Goal: Task Accomplishment & Management: Manage account settings

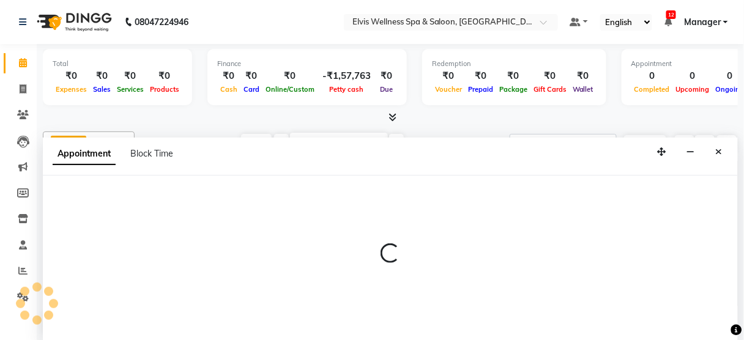
select select "45634"
select select "tentative"
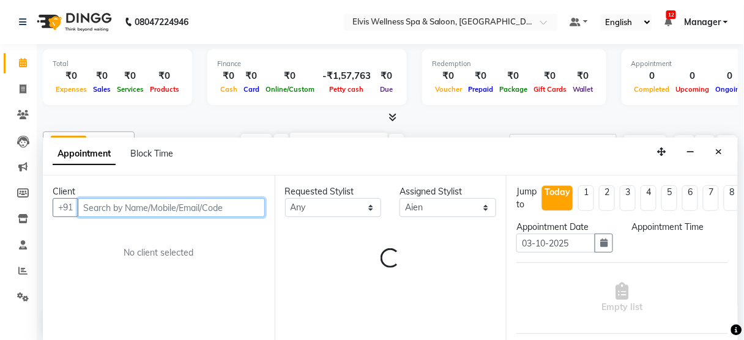
select select "630"
click at [161, 200] on input "text" at bounding box center [171, 207] width 187 height 19
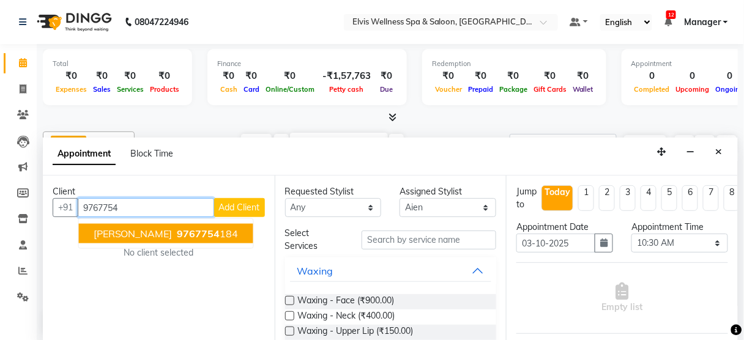
click at [163, 230] on button "Dhananjay Jain 9767754 184" at bounding box center [166, 234] width 174 height 20
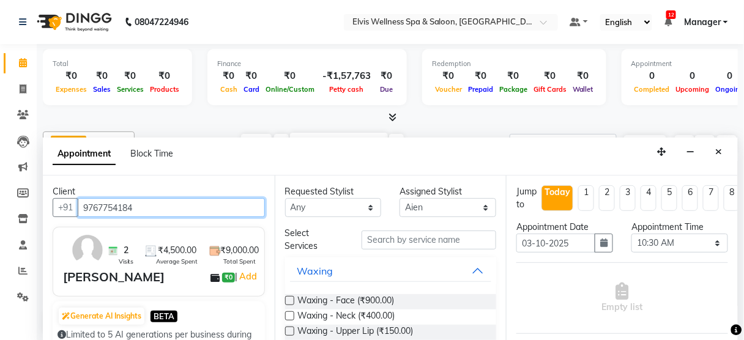
scroll to position [185, 0]
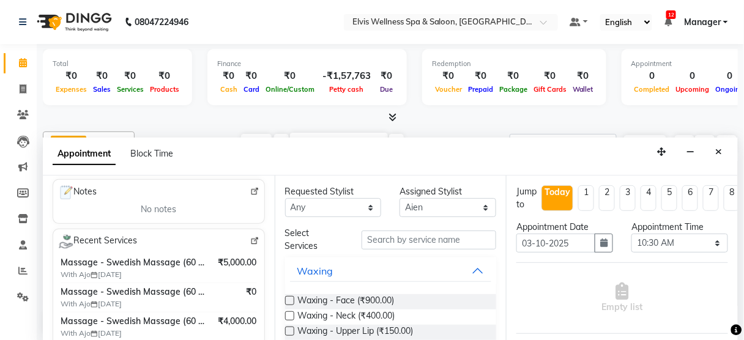
type input "9767754184"
click at [250, 237] on img at bounding box center [254, 241] width 9 height 9
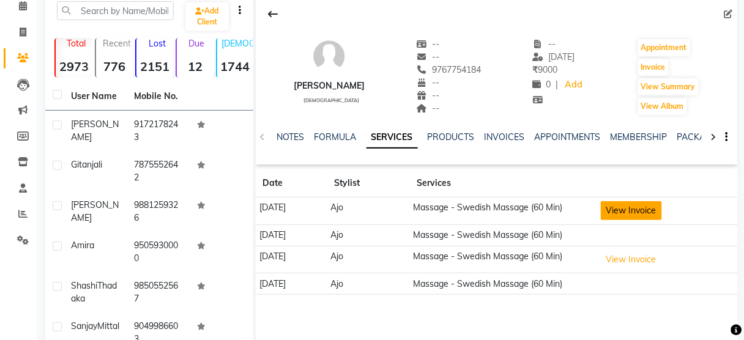
click at [633, 205] on button "View Invoice" at bounding box center [631, 210] width 61 height 19
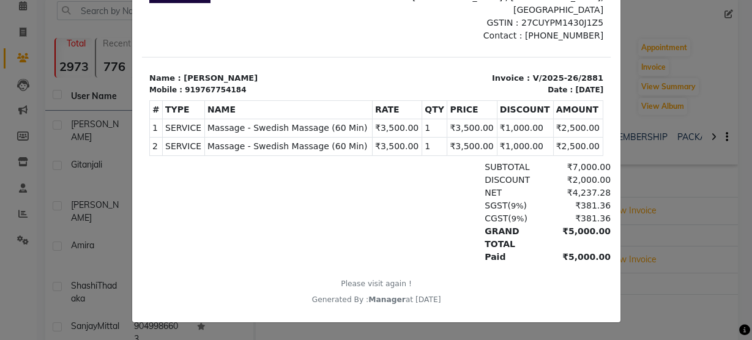
scroll to position [153, 0]
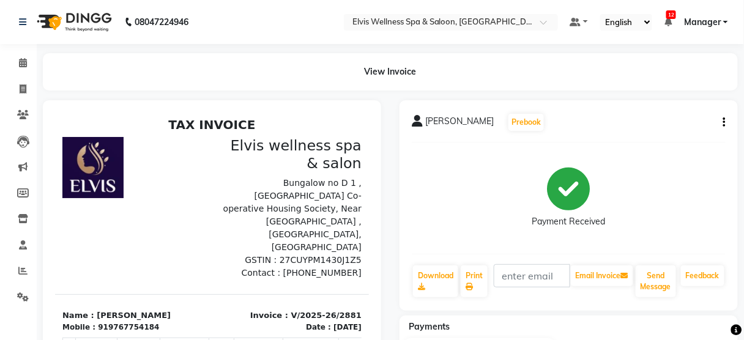
scroll to position [17, 0]
click at [133, 321] on div "919767754184" at bounding box center [127, 326] width 61 height 11
copy div "919767754184"
click at [25, 61] on icon at bounding box center [23, 62] width 8 height 9
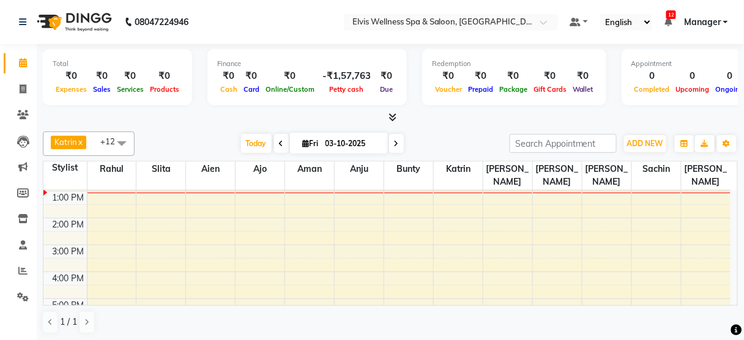
scroll to position [116, 0]
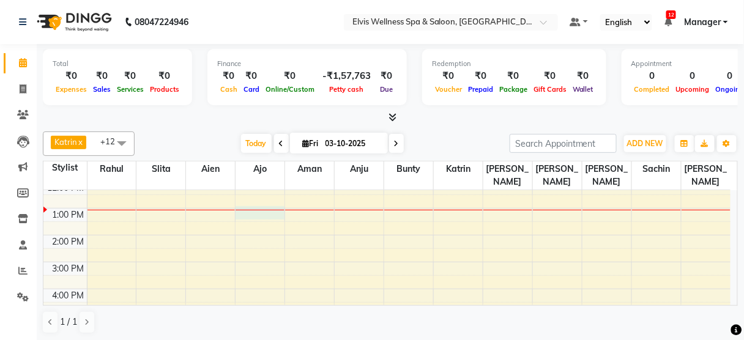
click at [257, 198] on div "8:00 AM 9:00 AM 10:00 AM 11:00 AM 12:00 PM 1:00 PM 2:00 PM 3:00 PM 4:00 PM 5:00…" at bounding box center [387, 262] width 688 height 377
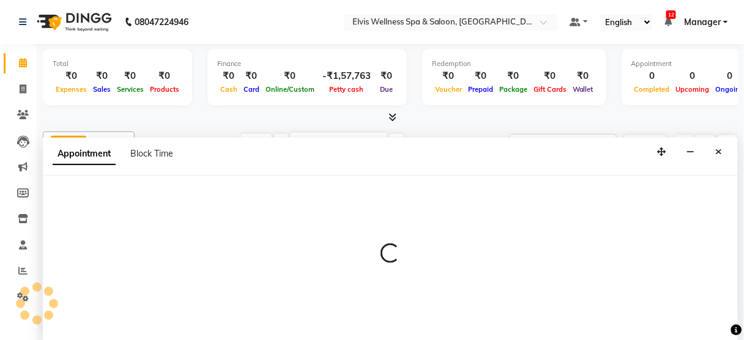
scroll to position [0, 0]
select select "89118"
select select "tentative"
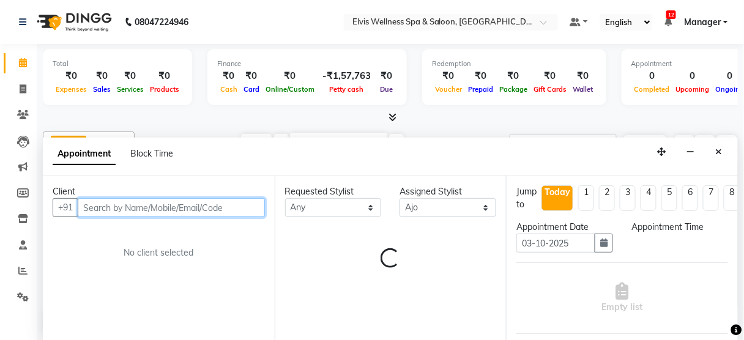
select select "780"
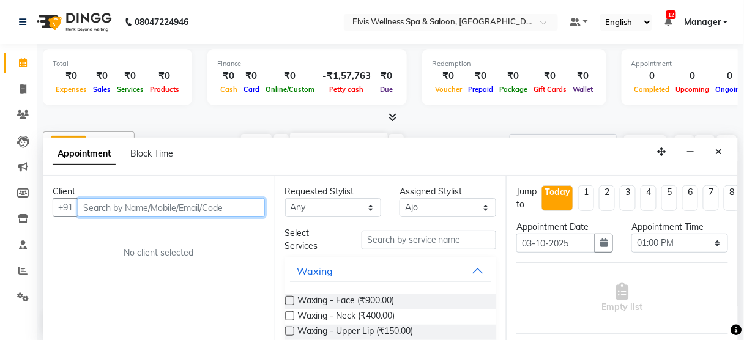
paste input "919767754184"
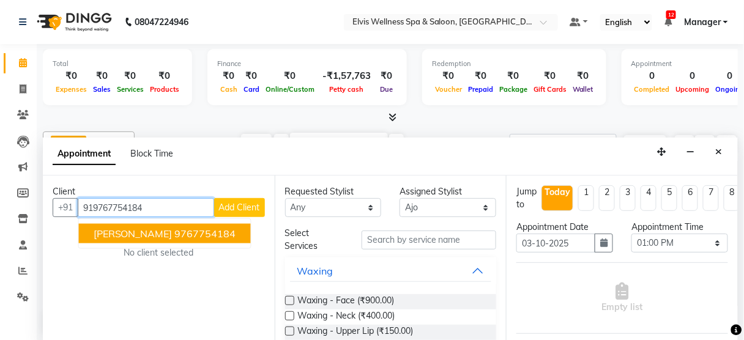
click at [138, 230] on span "Dhananjay Jain" at bounding box center [133, 234] width 79 height 12
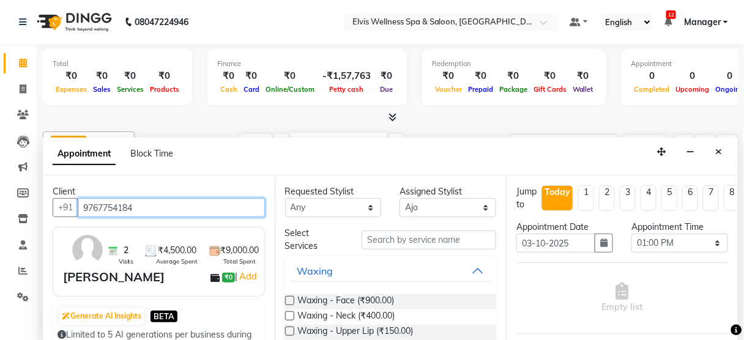
type input "9767754184"
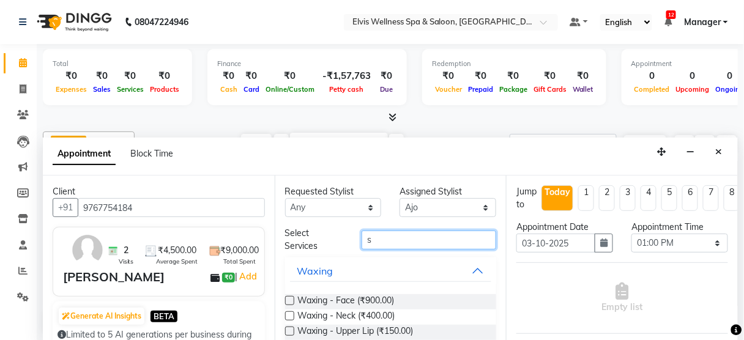
click at [394, 232] on input "s" at bounding box center [429, 240] width 135 height 19
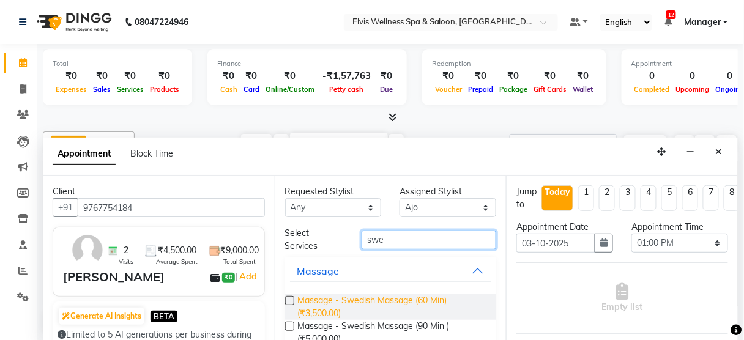
type input "swe"
click at [401, 301] on span "Massage - Swedish Massage (60 Min) (₹3,500.00)" at bounding box center [392, 307] width 189 height 26
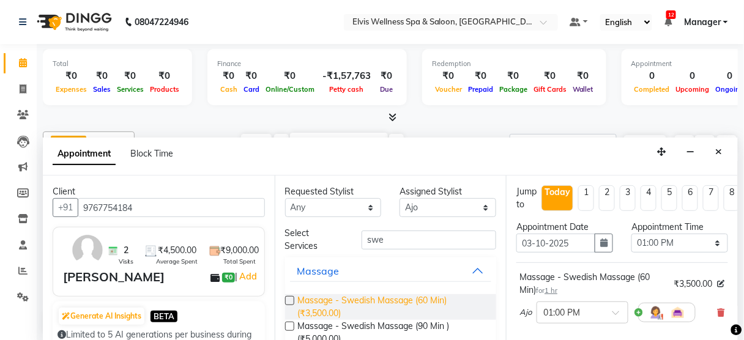
click at [401, 301] on span "Massage - Swedish Massage (60 Min) (₹3,500.00)" at bounding box center [392, 307] width 189 height 26
checkbox input "false"
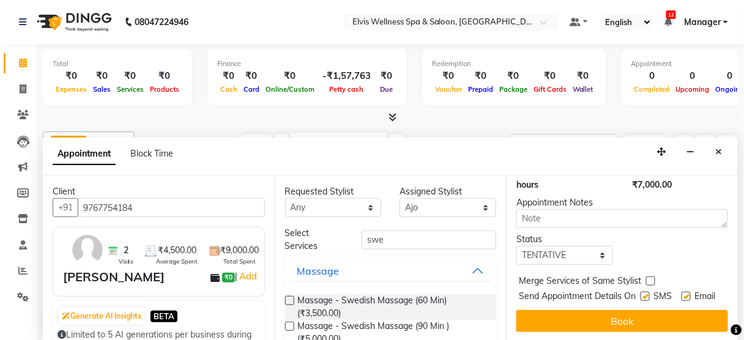
click at [641, 292] on label at bounding box center [645, 296] width 9 height 9
click at [641, 294] on input "checkbox" at bounding box center [645, 298] width 8 height 8
checkbox input "false"
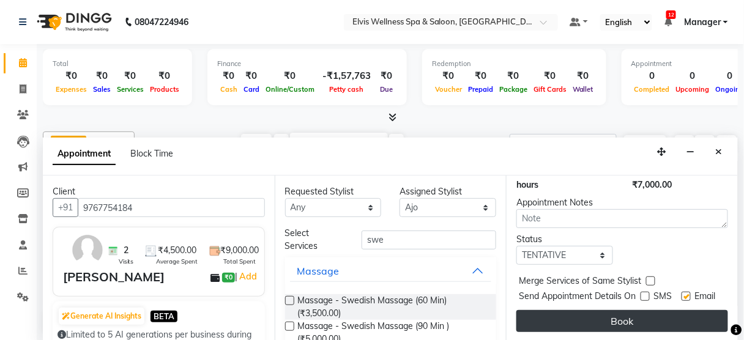
click at [634, 310] on button "Book" at bounding box center [623, 321] width 212 height 22
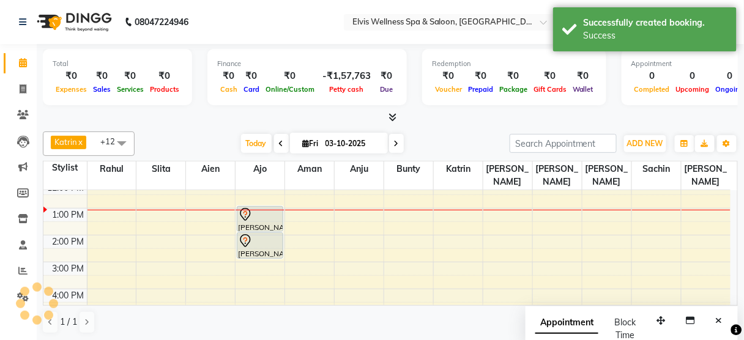
scroll to position [0, 0]
click at [717, 317] on icon "Close" at bounding box center [719, 321] width 7 height 9
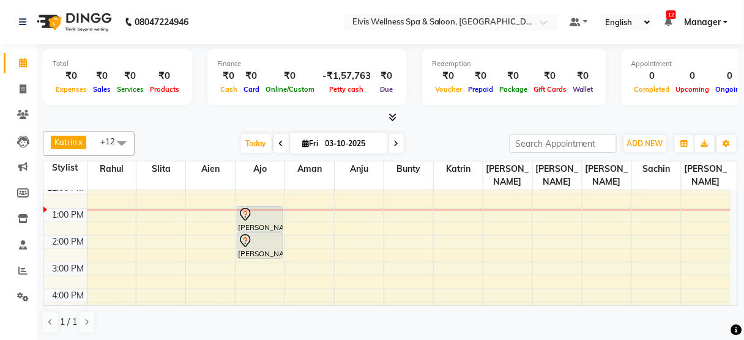
scroll to position [97, 0]
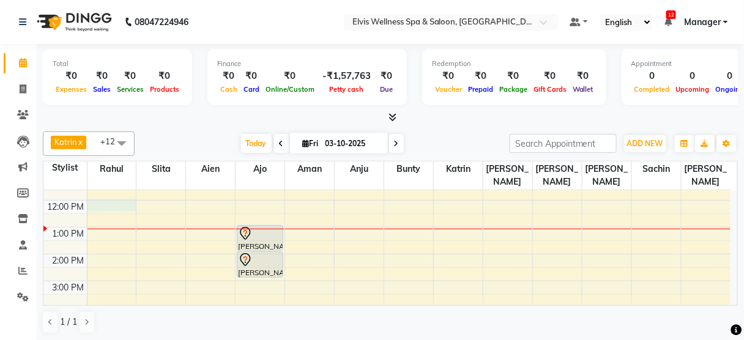
click at [104, 192] on div "8:00 AM 9:00 AM 10:00 AM 11:00 AM 12:00 PM 1:00 PM 2:00 PM 3:00 PM 4:00 PM 5:00…" at bounding box center [387, 281] width 688 height 377
select select "40552"
select select "720"
select select "tentative"
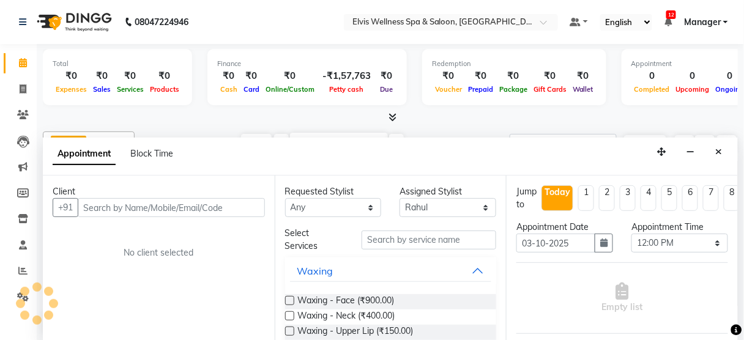
scroll to position [0, 0]
click at [143, 202] on input "c" at bounding box center [171, 207] width 187 height 19
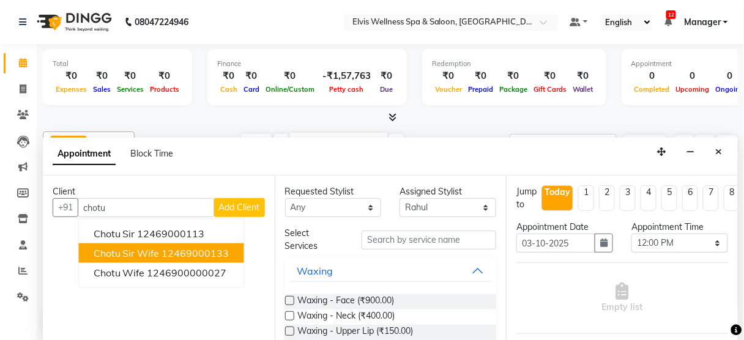
click at [142, 253] on span "Chotu sir wife" at bounding box center [127, 253] width 66 height 12
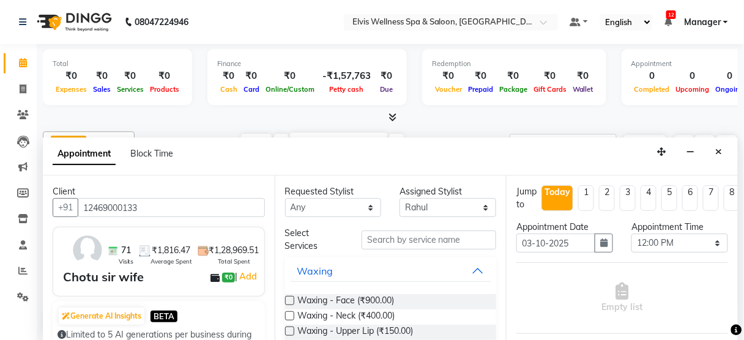
type input "12469000133"
click at [372, 239] on input "wa" at bounding box center [429, 240] width 135 height 19
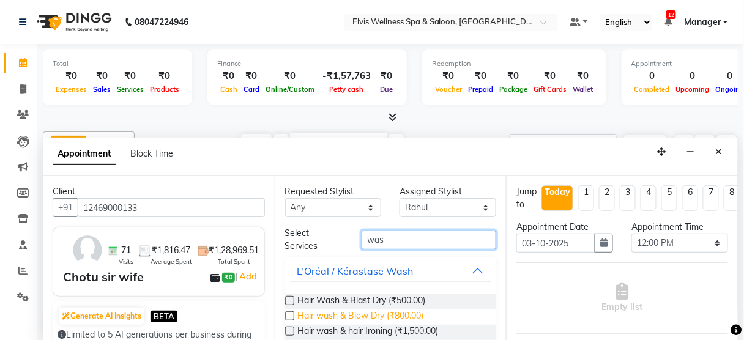
type input "was"
click at [385, 314] on span "Hair wash & Blow Dry (₹800.00)" at bounding box center [361, 317] width 126 height 15
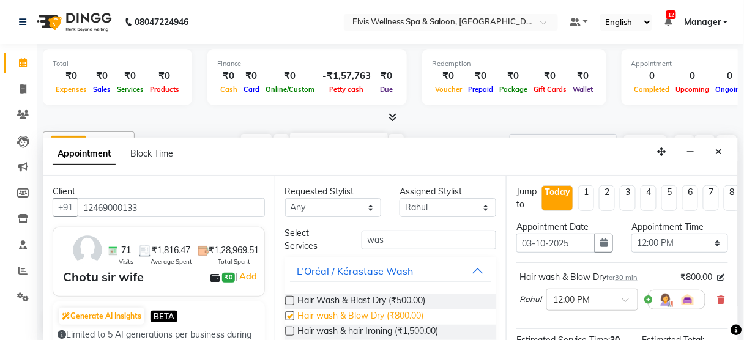
checkbox input "false"
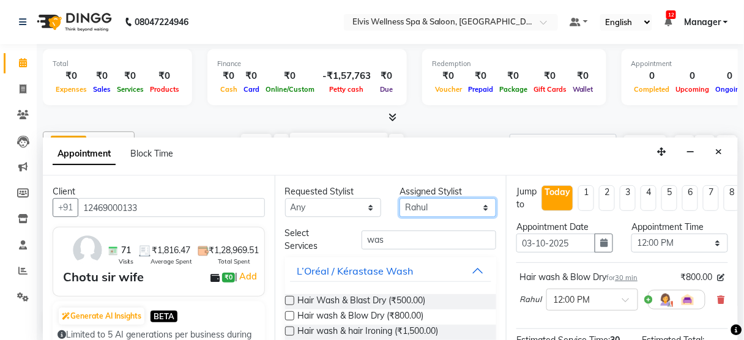
click at [448, 206] on select "Select Aien Ajinkya Ajo Aman among Anju Anna baner staff Bepeto Bunty Chaitali …" at bounding box center [448, 207] width 97 height 19
click at [400, 198] on select "Select Aien Ajinkya Ajo Aman among Anju Anna baner staff Bepeto Bunty Chaitali …" at bounding box center [448, 207] width 97 height 19
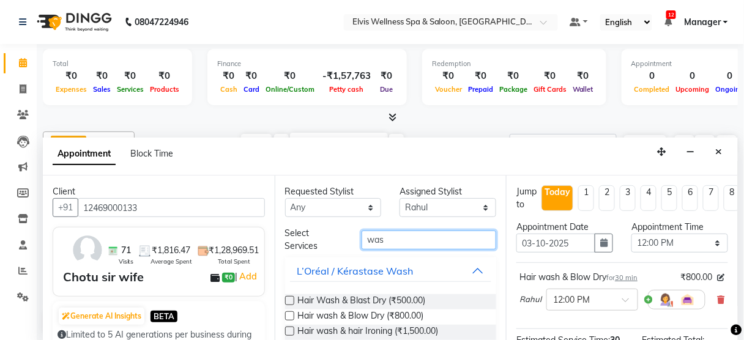
click at [415, 237] on input "was" at bounding box center [429, 240] width 135 height 19
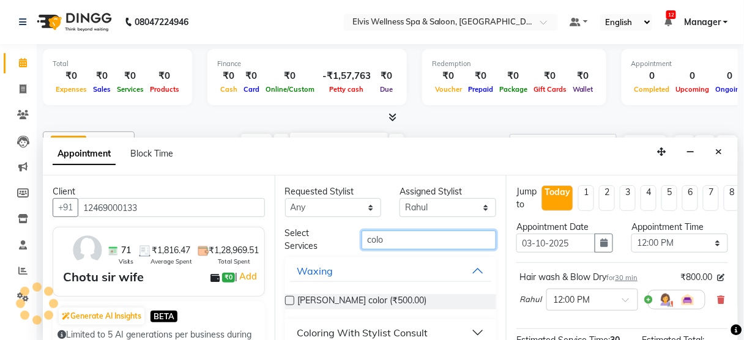
scroll to position [14, 0]
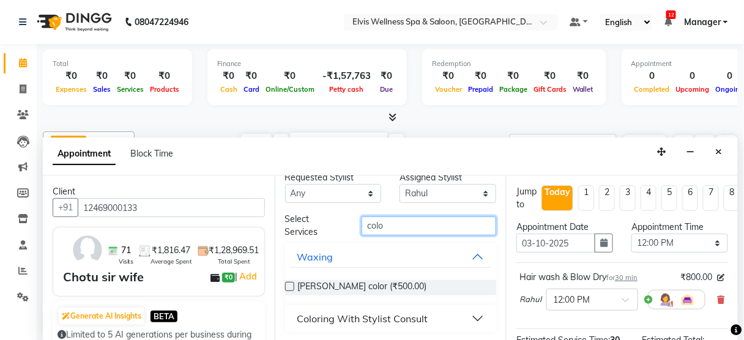
type input "colo"
click at [472, 322] on button "Coloring With Stylist Consult" at bounding box center [391, 319] width 202 height 22
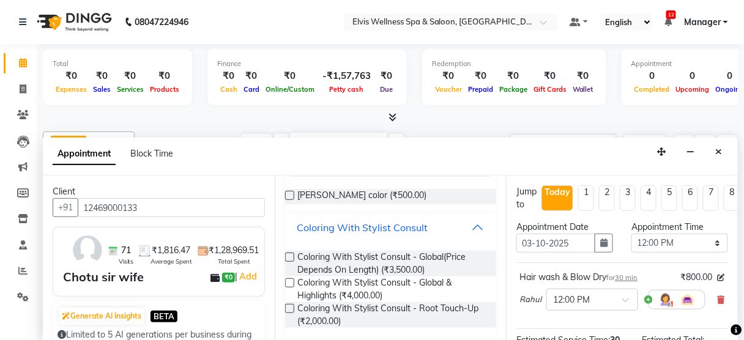
scroll to position [111, 0]
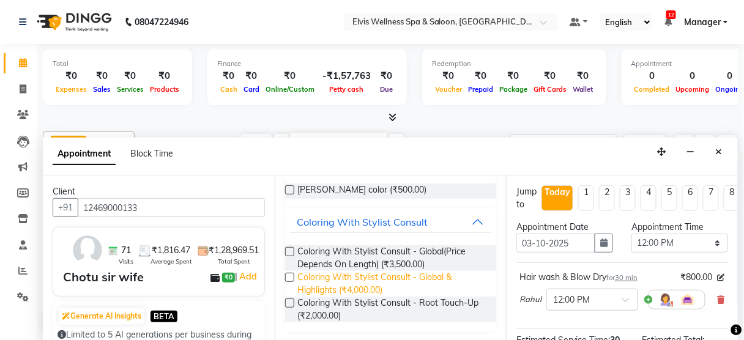
click at [425, 276] on span "Coloring With Stylist Consult - Global & Highlights (₹4,000.00)" at bounding box center [392, 284] width 189 height 26
checkbox input "false"
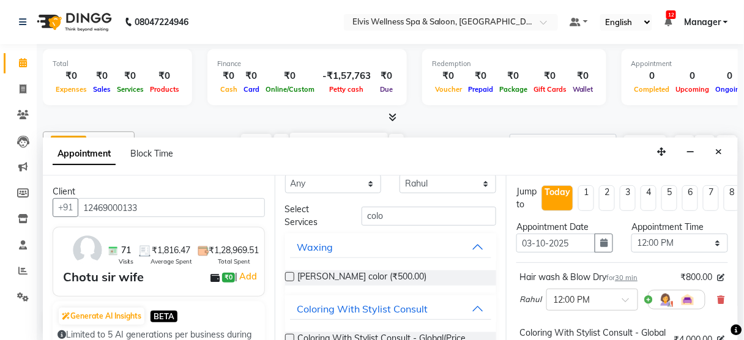
scroll to position [0, 0]
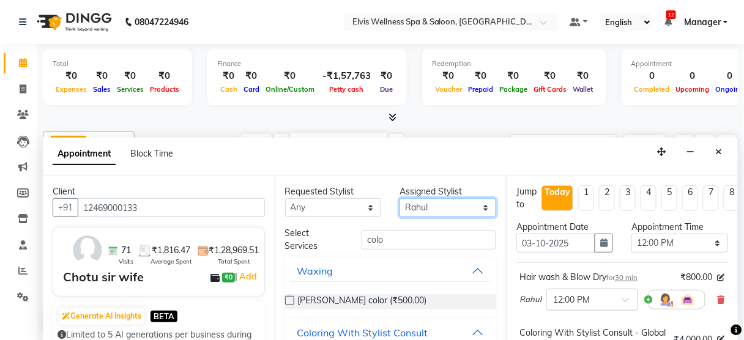
click at [432, 206] on select "Select Aien Ajinkya Ajo Aman among Anju Anna baner staff Bepeto Bunty Chaitali …" at bounding box center [448, 207] width 97 height 19
select select "48152"
click at [400, 198] on select "Select Aien Ajinkya Ajo Aman among Anju Anna baner staff Bepeto Bunty Chaitali …" at bounding box center [448, 207] width 97 height 19
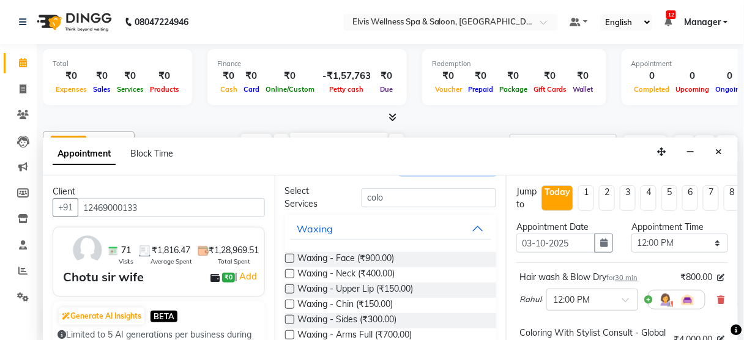
scroll to position [47, 0]
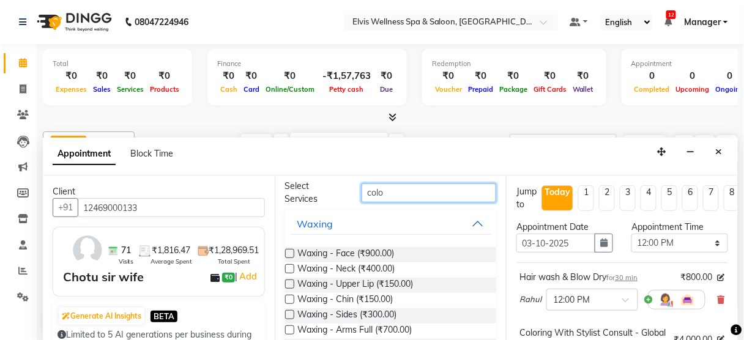
click at [413, 190] on input "colo" at bounding box center [429, 193] width 135 height 19
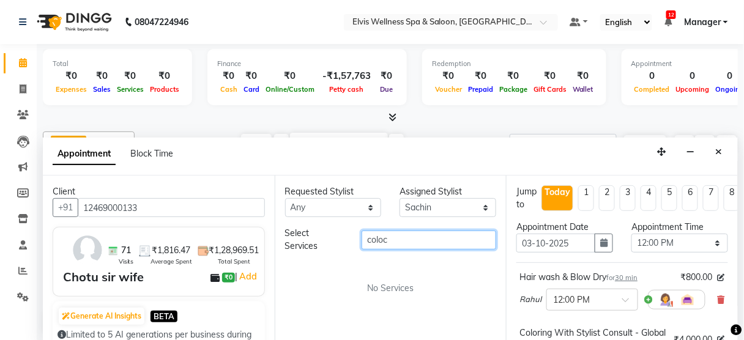
type input "colo"
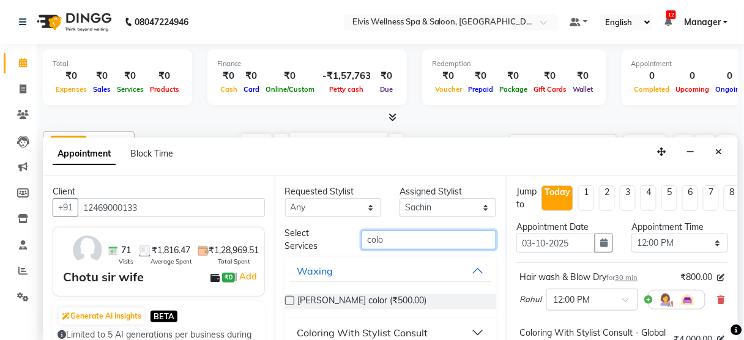
scroll to position [14, 0]
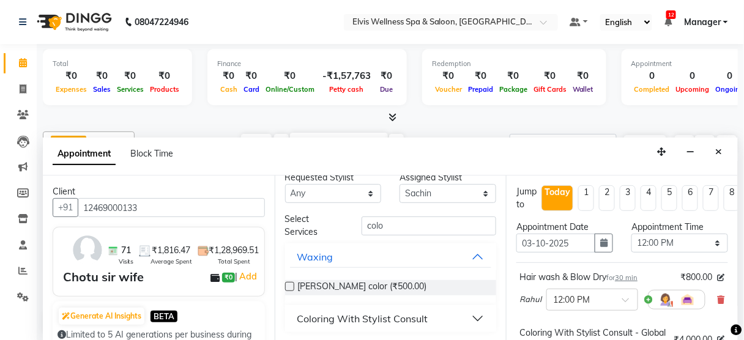
click at [470, 316] on button "Coloring With Stylist Consult" at bounding box center [391, 319] width 202 height 22
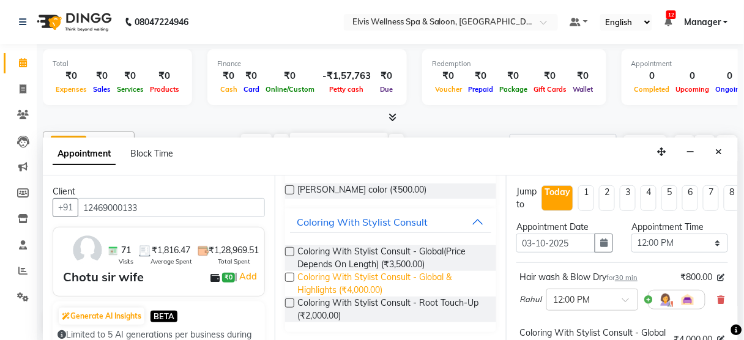
click at [420, 272] on span "Coloring With Stylist Consult - Global & Highlights (₹4,000.00)" at bounding box center [392, 284] width 189 height 26
checkbox input "false"
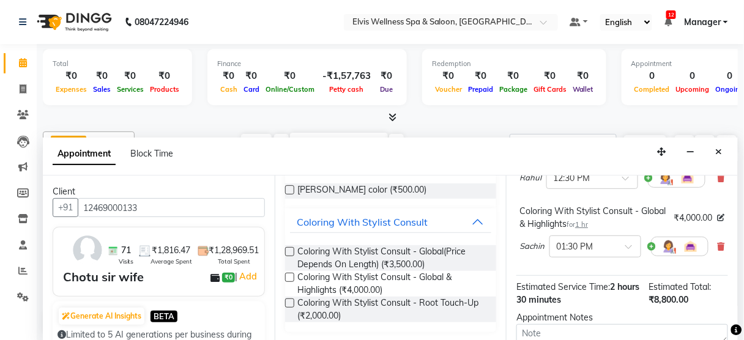
scroll to position [196, 0]
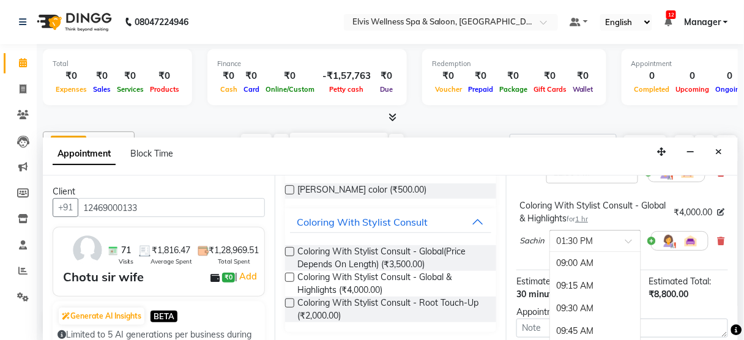
click at [635, 234] on div at bounding box center [595, 240] width 91 height 13
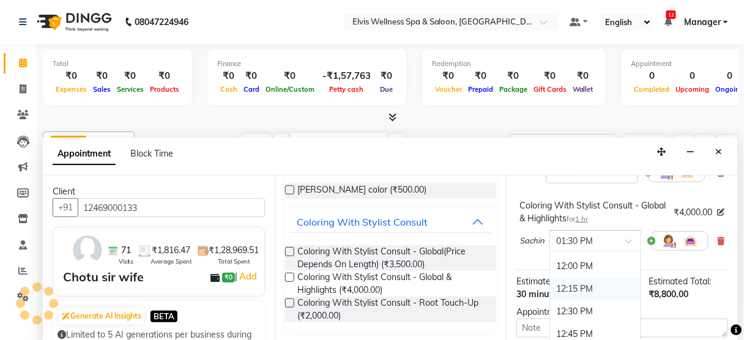
click at [584, 279] on div "12:15 PM" at bounding box center [595, 289] width 91 height 23
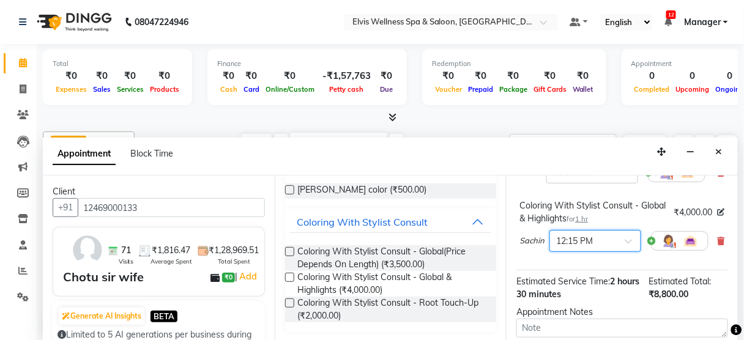
scroll to position [323, 0]
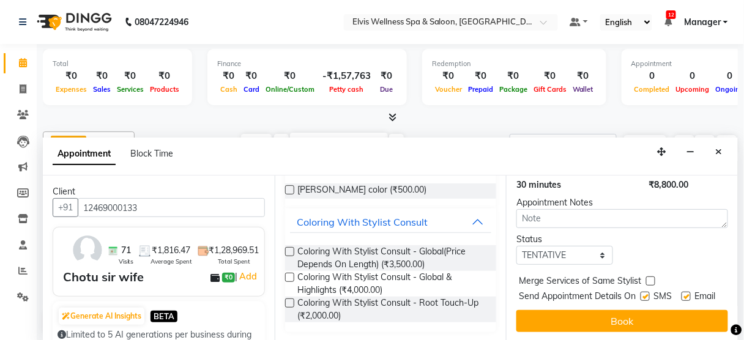
click at [641, 292] on label at bounding box center [645, 296] width 9 height 9
click at [641, 294] on input "checkbox" at bounding box center [645, 298] width 8 height 8
checkbox input "false"
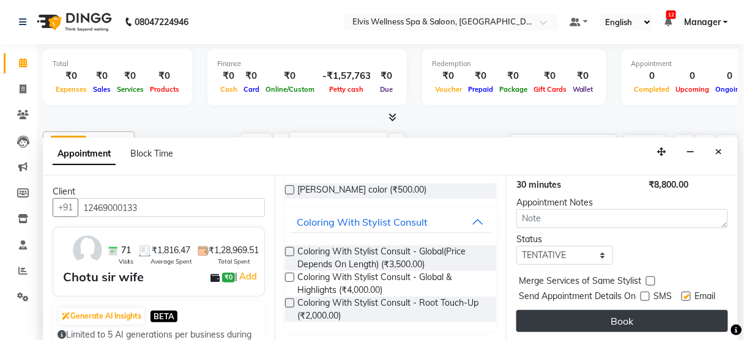
click at [628, 312] on button "Book" at bounding box center [623, 321] width 212 height 22
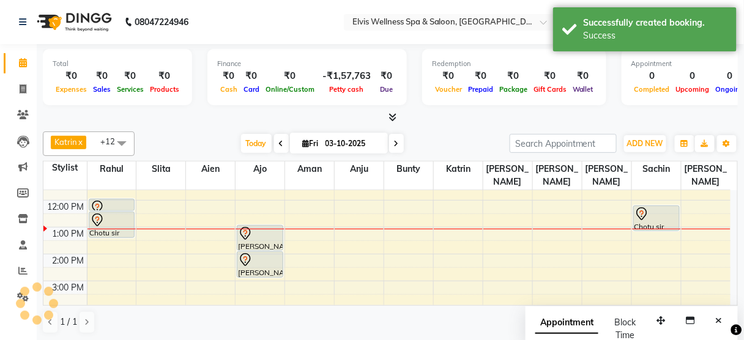
scroll to position [0, 0]
click at [719, 324] on button "Close" at bounding box center [720, 321] width 18 height 19
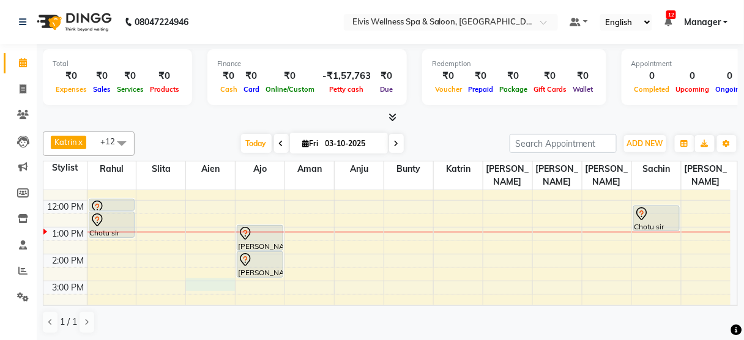
click at [200, 268] on div "8:00 AM 9:00 AM 10:00 AM 11:00 AM 12:00 PM 1:00 PM 2:00 PM 3:00 PM 4:00 PM 5:00…" at bounding box center [387, 281] width 688 height 377
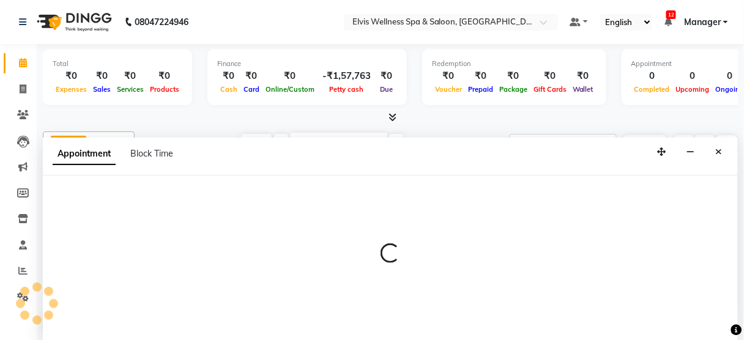
select select "45634"
select select "900"
select select "tentative"
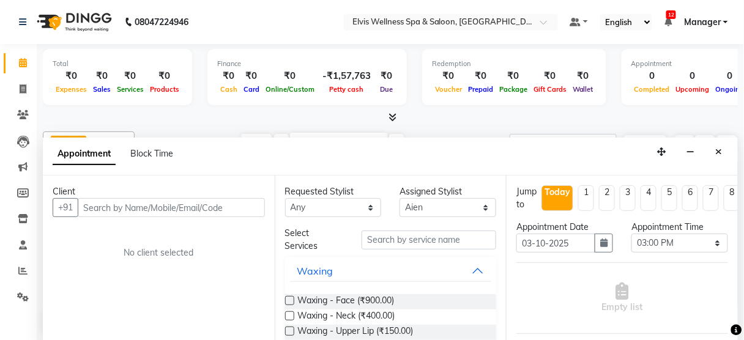
click at [148, 212] on input "text" at bounding box center [171, 207] width 187 height 19
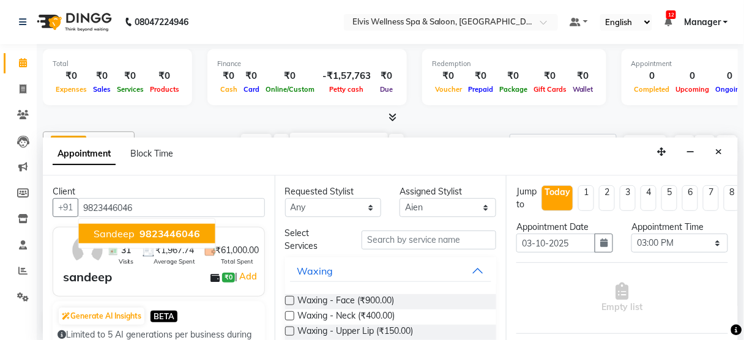
click at [147, 230] on span "9823446046" at bounding box center [170, 234] width 61 height 12
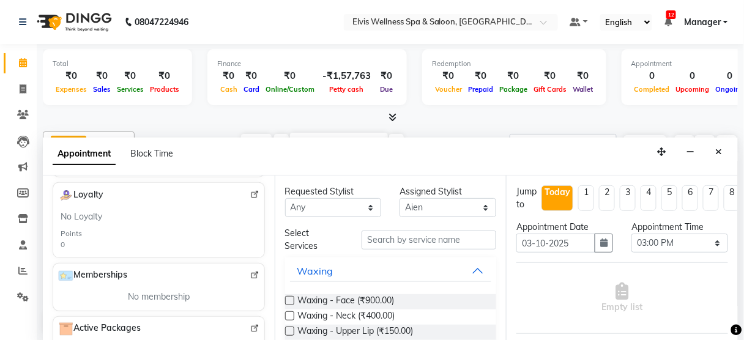
scroll to position [437, 0]
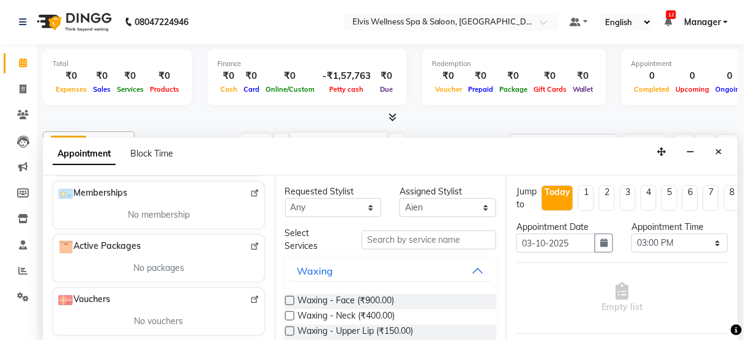
type input "9823446046"
click at [250, 244] on img at bounding box center [254, 246] width 9 height 9
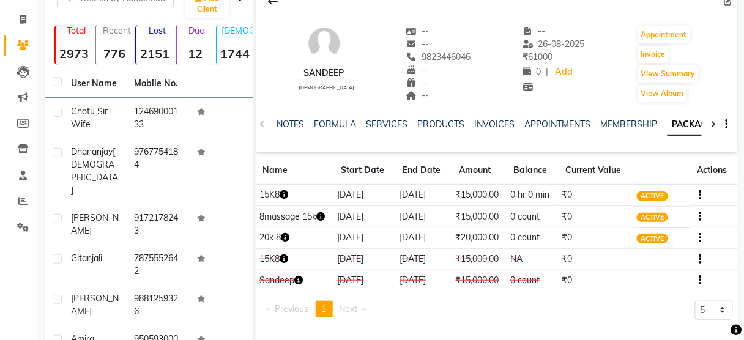
scroll to position [72, 0]
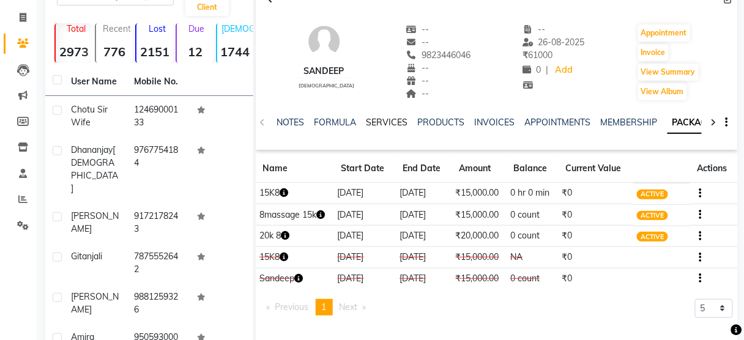
click at [384, 117] on link "SERVICES" at bounding box center [388, 122] width 42 height 11
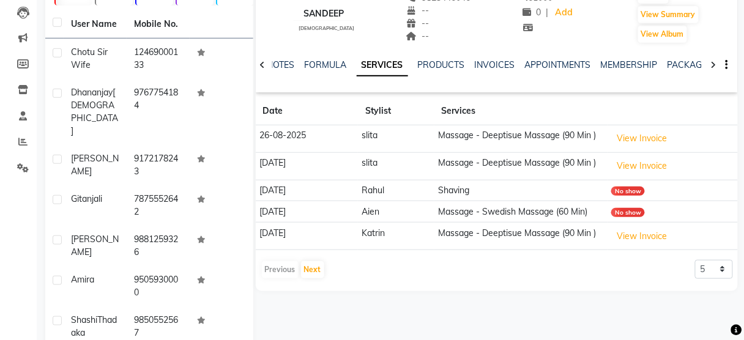
scroll to position [128, 0]
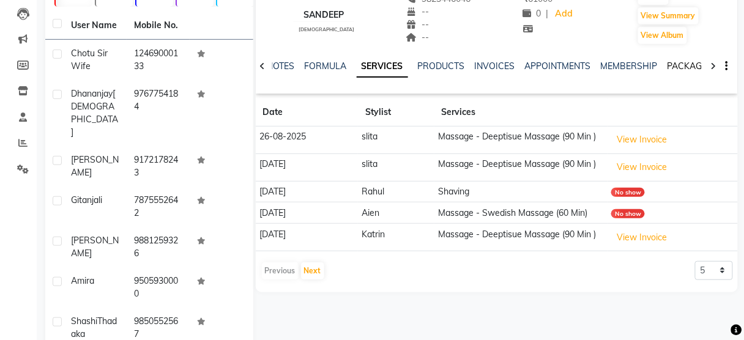
click at [672, 64] on link "PACKAGES" at bounding box center [690, 66] width 45 height 11
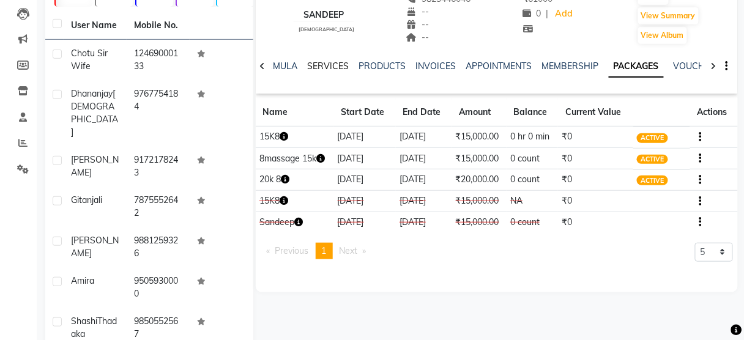
click at [322, 64] on link "SERVICES" at bounding box center [329, 66] width 42 height 11
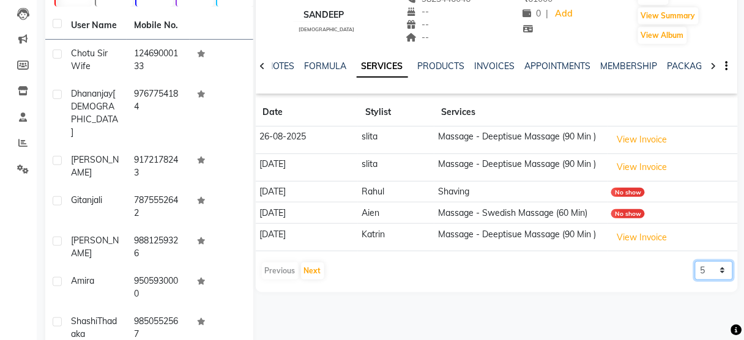
click at [713, 269] on select "5 10 50 100 500" at bounding box center [714, 270] width 38 height 19
select select "50"
click at [695, 261] on select "5 10 50 100 500" at bounding box center [714, 270] width 38 height 19
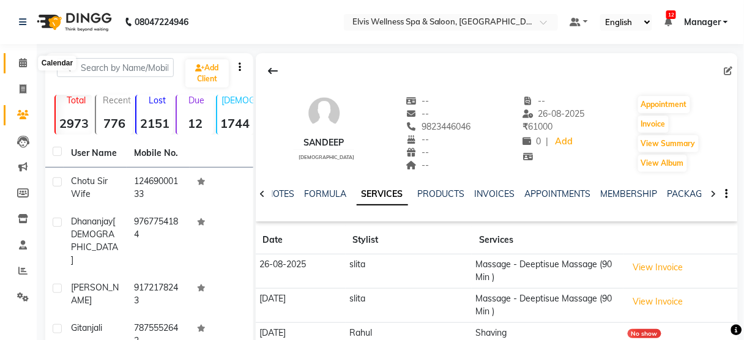
click at [21, 61] on icon at bounding box center [23, 62] width 8 height 9
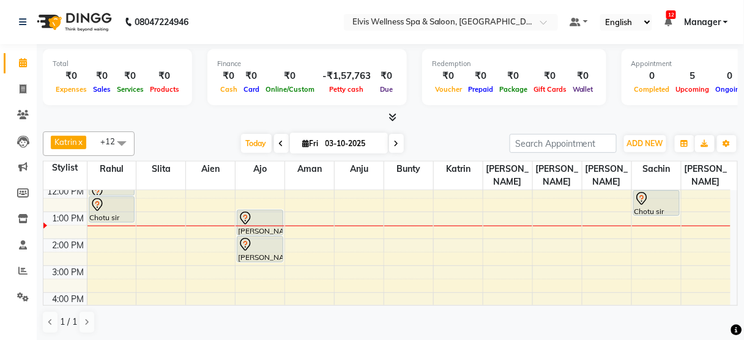
scroll to position [106, 0]
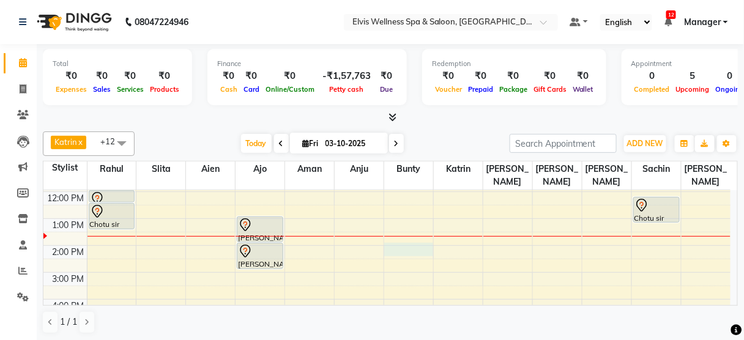
click at [397, 230] on div "8:00 AM 9:00 AM 10:00 AM 11:00 AM 12:00 PM 1:00 PM 2:00 PM 3:00 PM 4:00 PM 5:00…" at bounding box center [387, 272] width 688 height 377
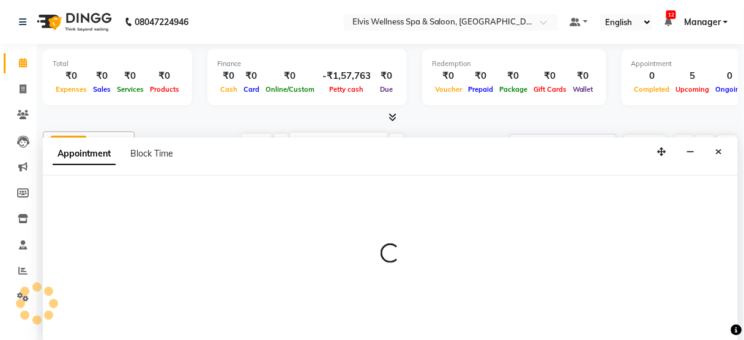
scroll to position [0, 0]
select select "59835"
select select "840"
select select "tentative"
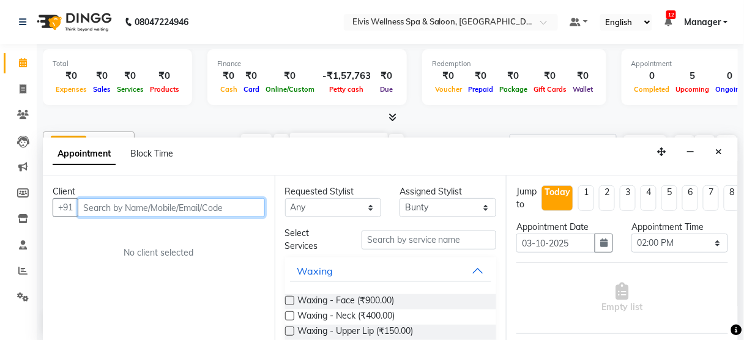
click at [166, 204] on input "text" at bounding box center [171, 207] width 187 height 19
paste input "8668481816"
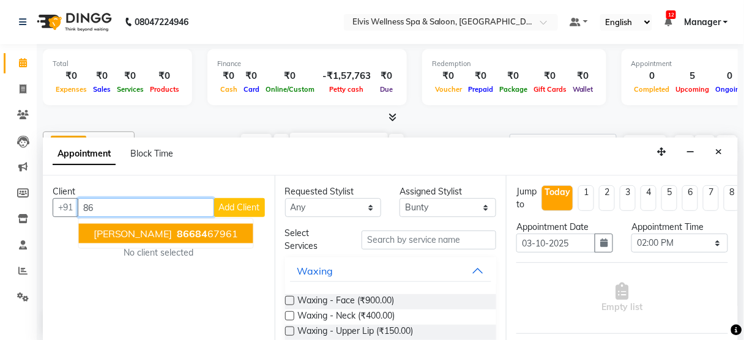
type input "8"
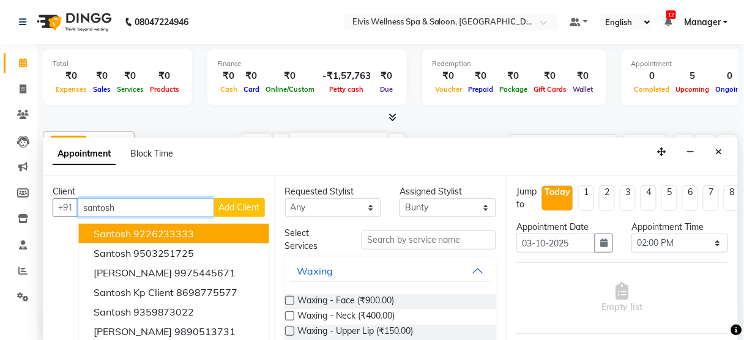
click at [187, 236] on ngb-highlight "9226233333" at bounding box center [163, 234] width 61 height 12
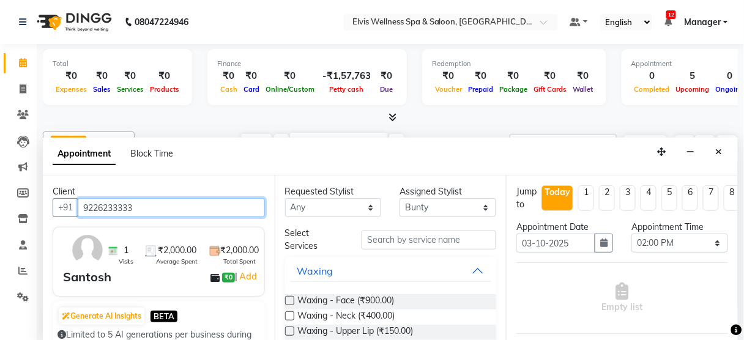
click at [174, 198] on input "9226233333" at bounding box center [171, 207] width 187 height 19
type input "a"
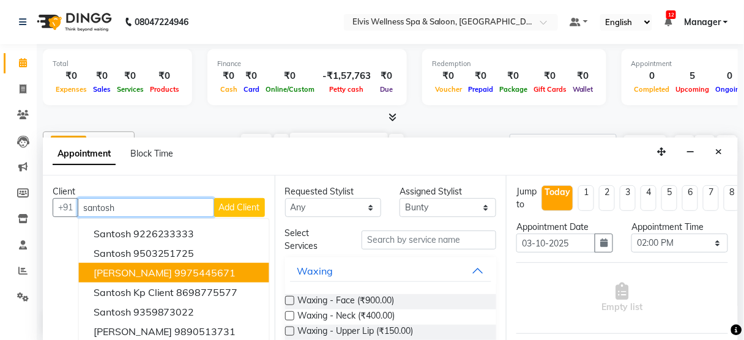
click at [174, 263] on button "[PERSON_NAME] 9975445671" at bounding box center [174, 273] width 190 height 20
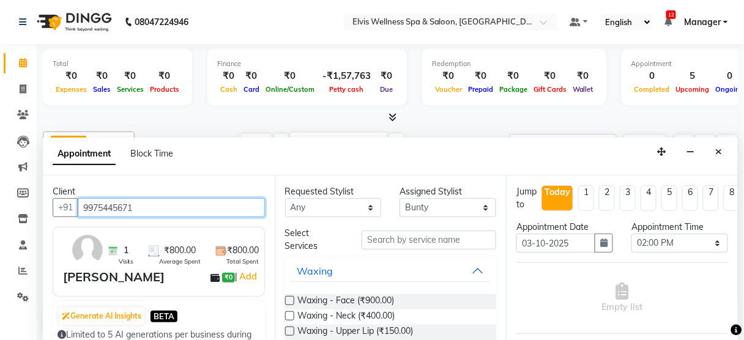
click at [167, 214] on input "9975445671" at bounding box center [171, 207] width 187 height 19
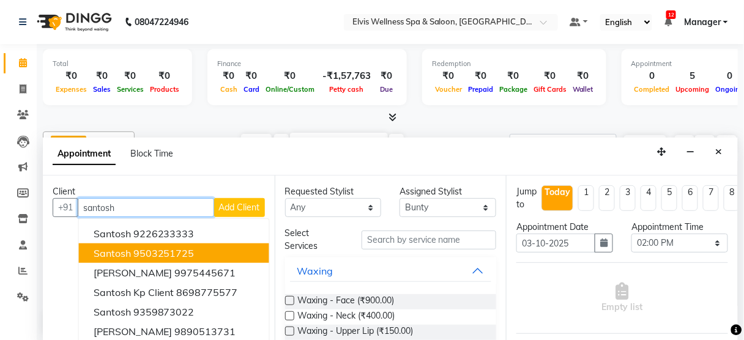
click at [167, 247] on ngb-highlight "9503251725" at bounding box center [163, 253] width 61 height 12
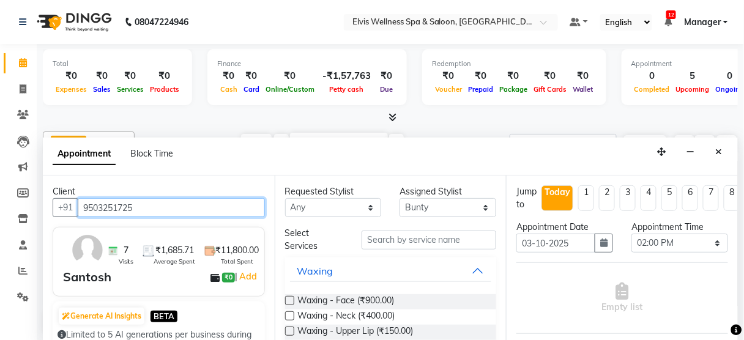
drag, startPoint x: 161, startPoint y: 211, endPoint x: 0, endPoint y: 269, distance: 171.4
click at [0, 269] on app-home "08047224946 Select Location × Elvis Wellness Spa & Saloon, Kalyaninagar Central…" at bounding box center [372, 171] width 744 height 342
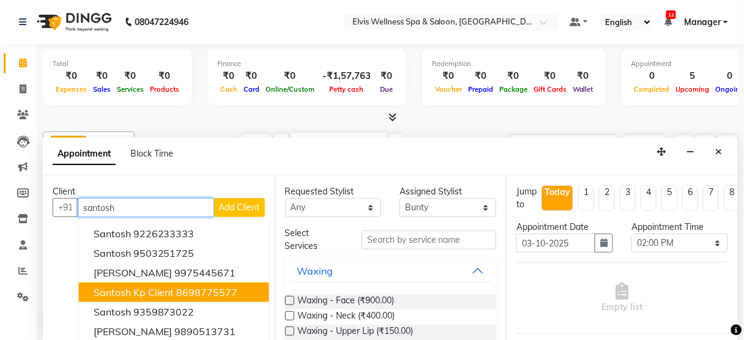
click at [128, 291] on span "Santosh kp client" at bounding box center [134, 293] width 81 height 12
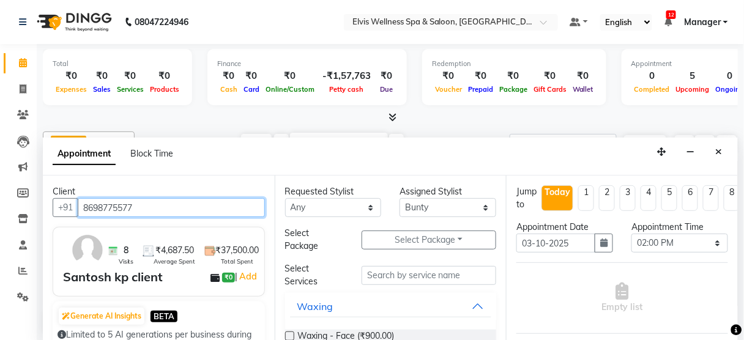
drag, startPoint x: 152, startPoint y: 203, endPoint x: 0, endPoint y: 238, distance: 156.4
click at [0, 238] on app-home "08047224946 Select Location × Elvis Wellness Spa & Saloon, Kalyaninagar Central…" at bounding box center [372, 171] width 744 height 342
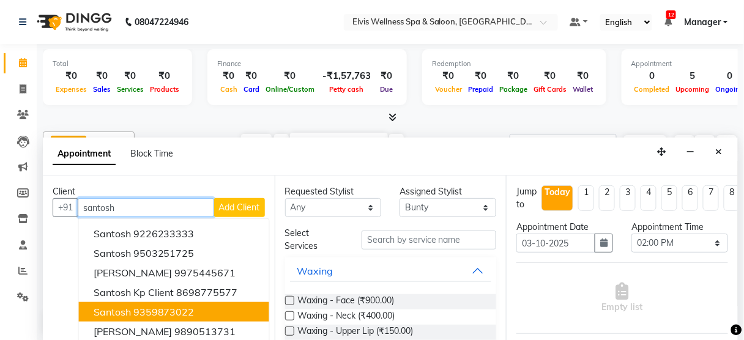
click at [99, 312] on span "Santosh" at bounding box center [112, 312] width 37 height 12
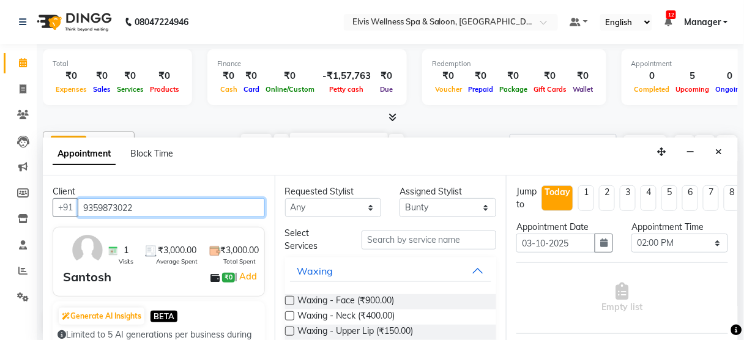
drag, startPoint x: 143, startPoint y: 203, endPoint x: 0, endPoint y: 203, distance: 142.6
click at [0, 203] on app-home "08047224946 Select Location × Elvis Wellness Spa & Saloon, Kalyaninagar Central…" at bounding box center [372, 171] width 744 height 342
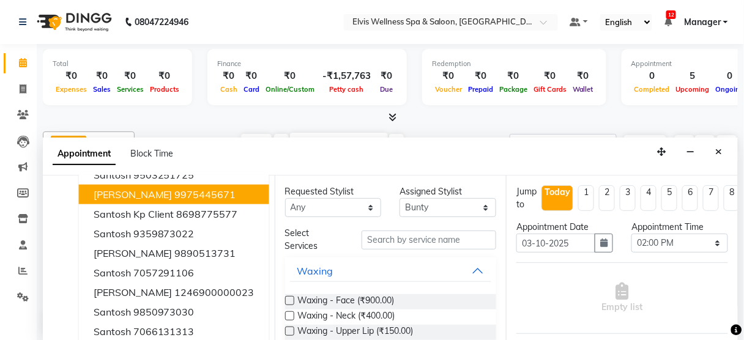
scroll to position [83, 0]
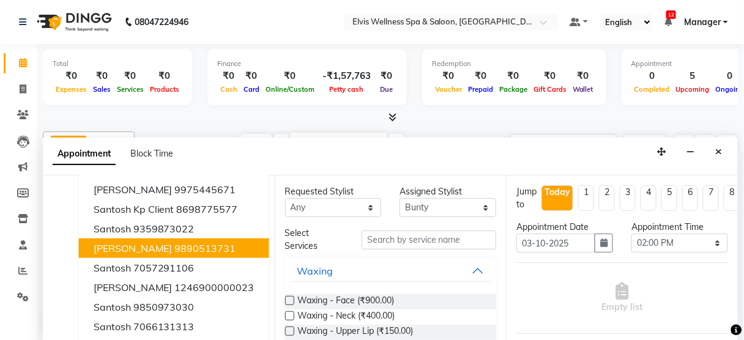
click at [195, 242] on ngb-highlight "9890513731" at bounding box center [205, 248] width 61 height 12
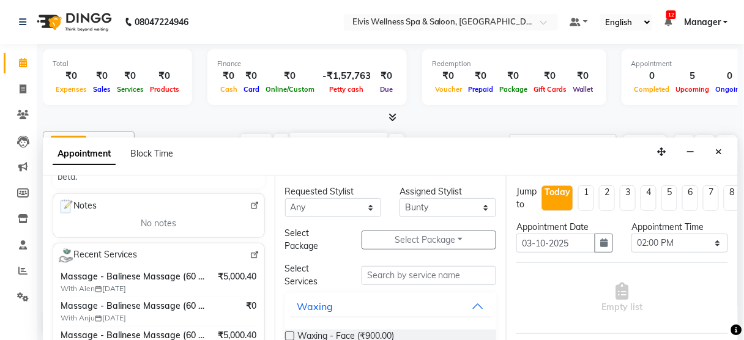
scroll to position [0, 0]
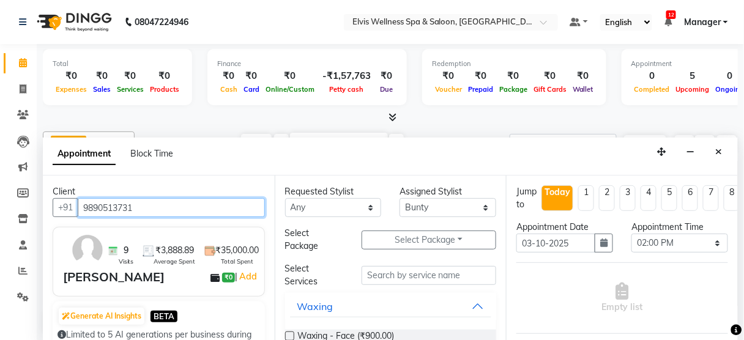
drag, startPoint x: 184, startPoint y: 206, endPoint x: 0, endPoint y: 265, distance: 193.6
click at [0, 265] on app-home "08047224946 Select Location × Elvis Wellness Spa & Saloon, Kalyaninagar Central…" at bounding box center [372, 171] width 744 height 342
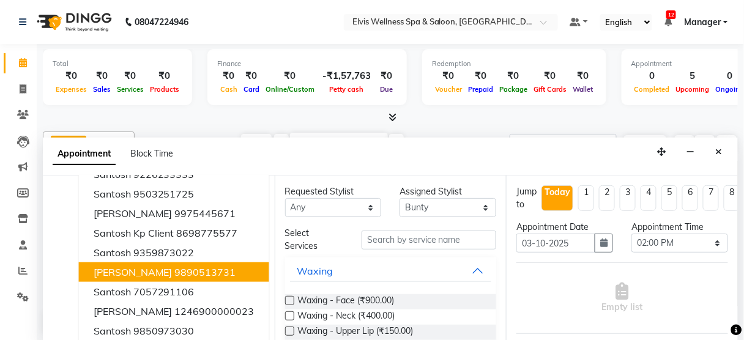
scroll to position [90, 0]
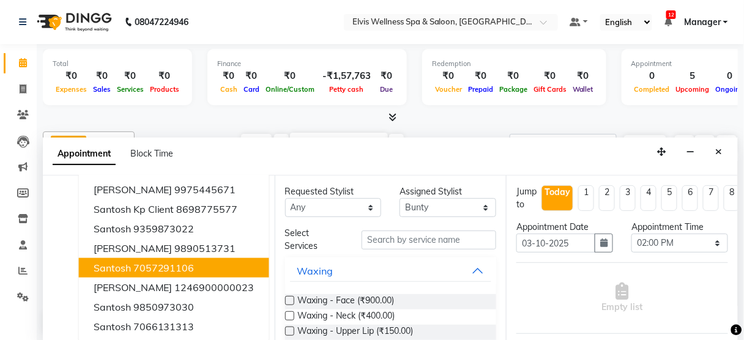
click at [159, 266] on button "[PERSON_NAME] 7057291106" at bounding box center [174, 268] width 190 height 20
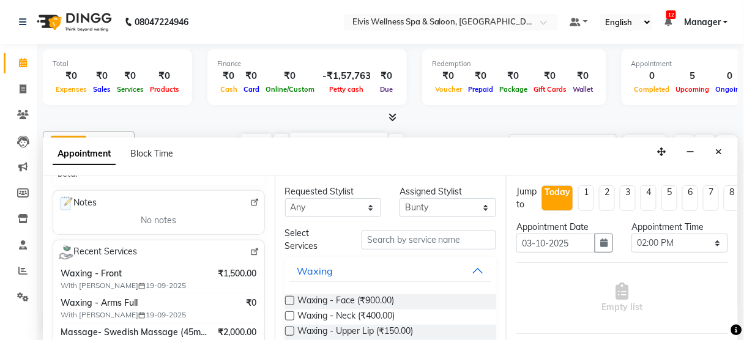
scroll to position [0, 0]
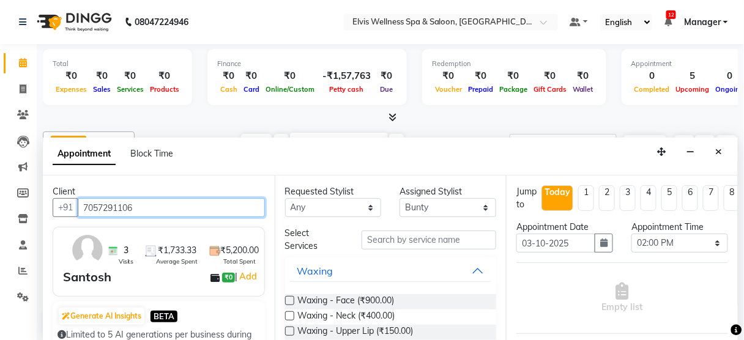
drag, startPoint x: 167, startPoint y: 208, endPoint x: 0, endPoint y: 363, distance: 228.3
click at [0, 340] on html "08047224946 Select Location × Elvis Wellness Spa & Saloon, Kalyaninagar Central…" at bounding box center [372, 170] width 744 height 340
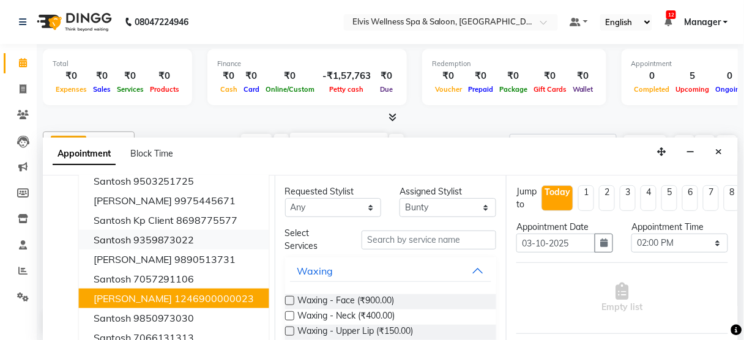
scroll to position [90, 0]
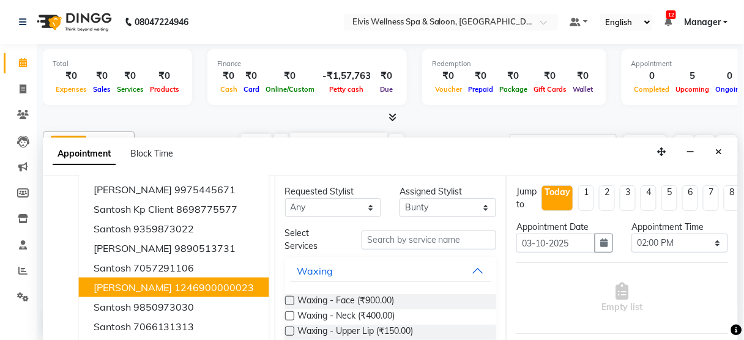
click at [171, 282] on span "[PERSON_NAME]" at bounding box center [133, 288] width 79 height 12
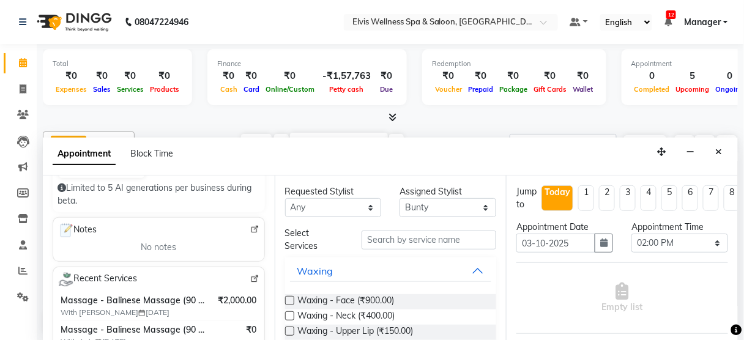
scroll to position [0, 0]
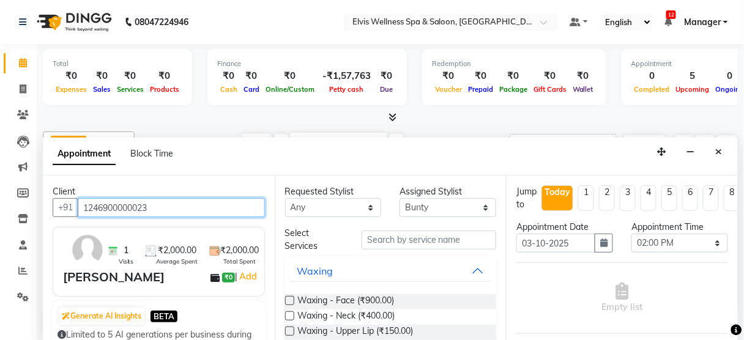
drag, startPoint x: 181, startPoint y: 203, endPoint x: 0, endPoint y: 227, distance: 182.1
click at [0, 227] on app-home "08047224946 Select Location × Elvis Wellness Spa & Saloon, Kalyaninagar Central…" at bounding box center [372, 171] width 744 height 342
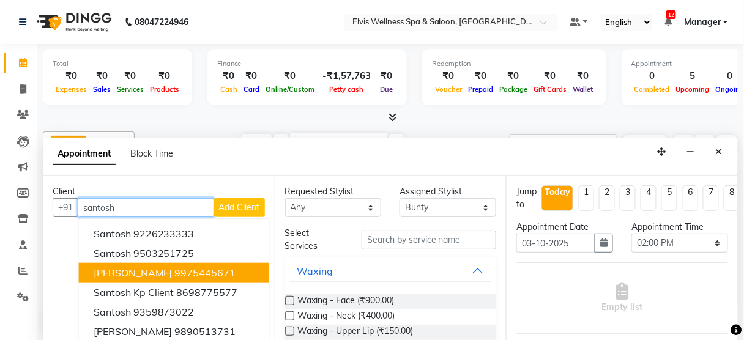
scroll to position [90, 0]
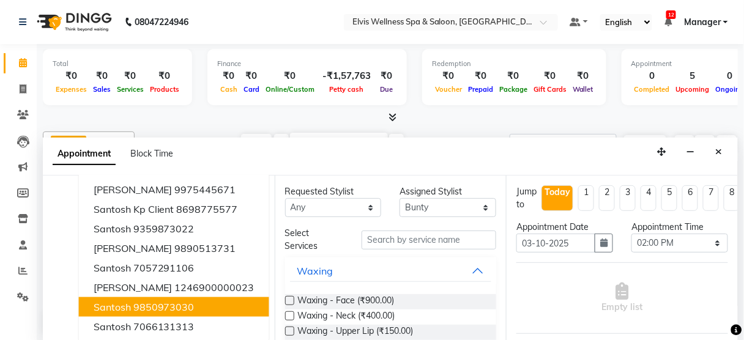
click at [174, 298] on button "Santosh 9850973030" at bounding box center [174, 308] width 190 height 20
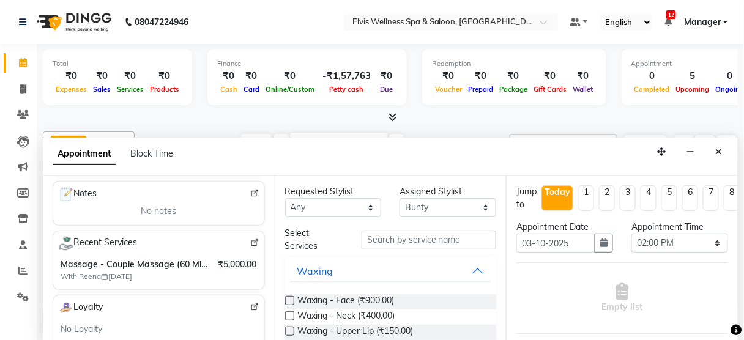
scroll to position [0, 0]
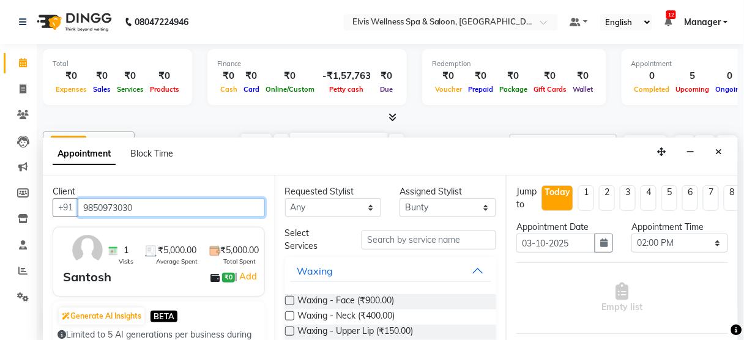
drag, startPoint x: 164, startPoint y: 209, endPoint x: 0, endPoint y: 278, distance: 178.1
click at [0, 278] on app-home "08047224946 Select Location × Elvis Wellness Spa & Saloon, Kalyaninagar Central…" at bounding box center [372, 171] width 744 height 342
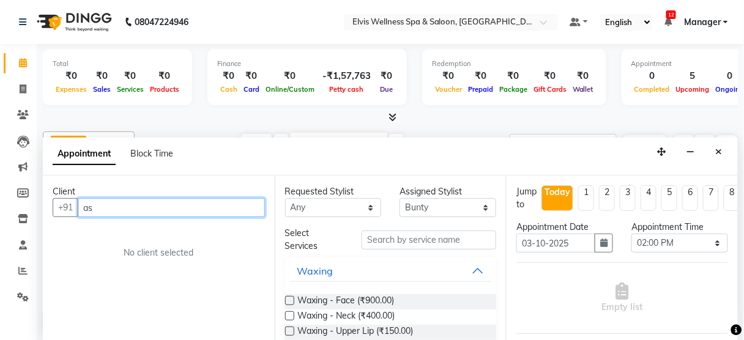
type input "a"
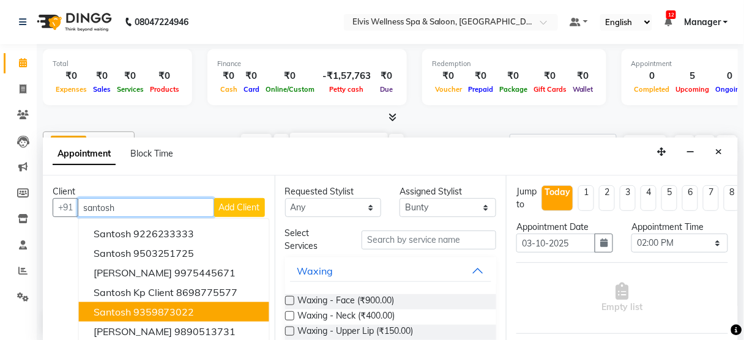
scroll to position [90, 0]
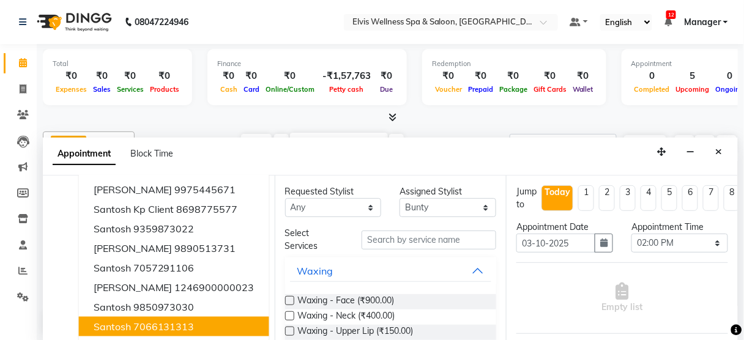
click at [160, 317] on button "Santosh 7066131313" at bounding box center [174, 327] width 190 height 20
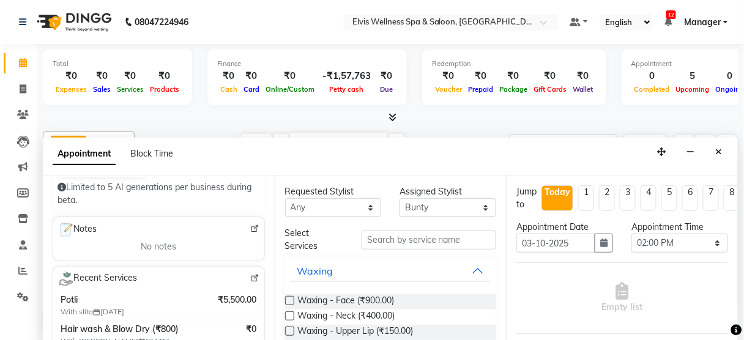
scroll to position [197, 0]
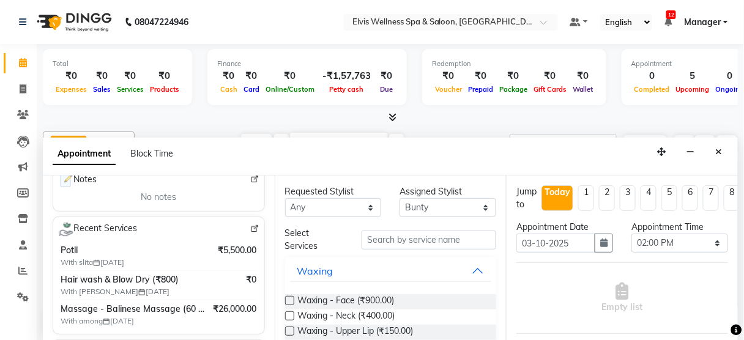
type input "7066131313"
click at [250, 227] on img at bounding box center [254, 229] width 9 height 9
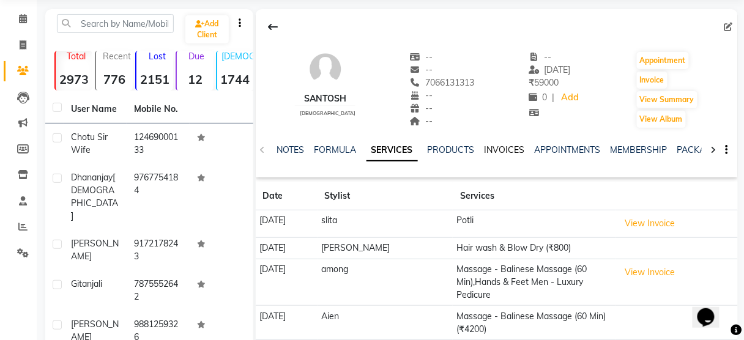
click at [504, 153] on link "INVOICES" at bounding box center [505, 149] width 40 height 11
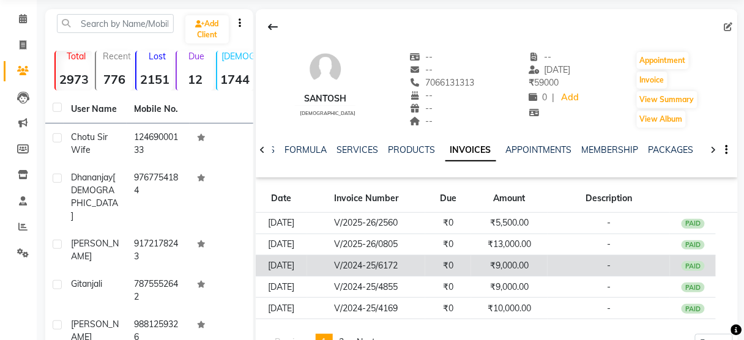
click at [526, 261] on td "₹9,000.00" at bounding box center [509, 265] width 77 height 21
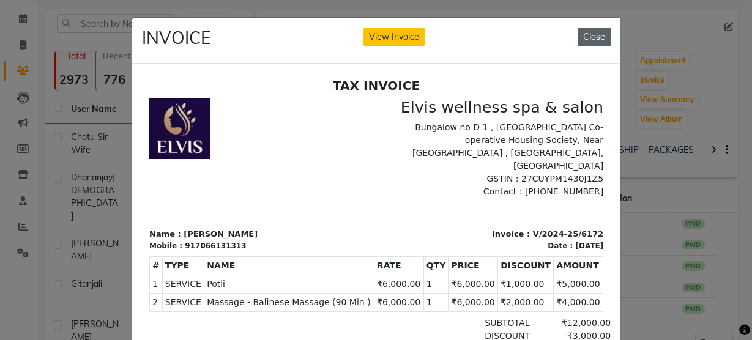
click at [589, 34] on button "Close" at bounding box center [594, 37] width 33 height 19
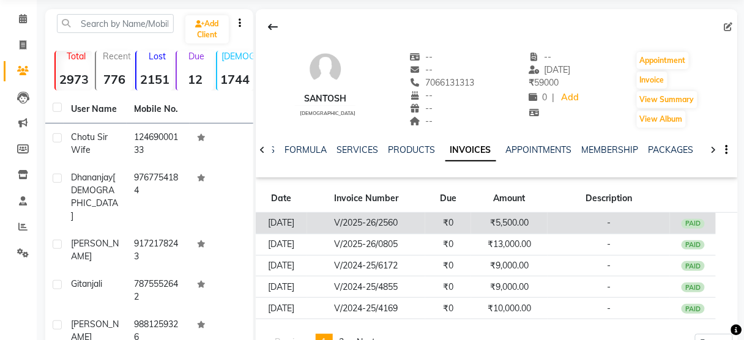
click at [521, 223] on td "₹5,500.00" at bounding box center [509, 223] width 77 height 21
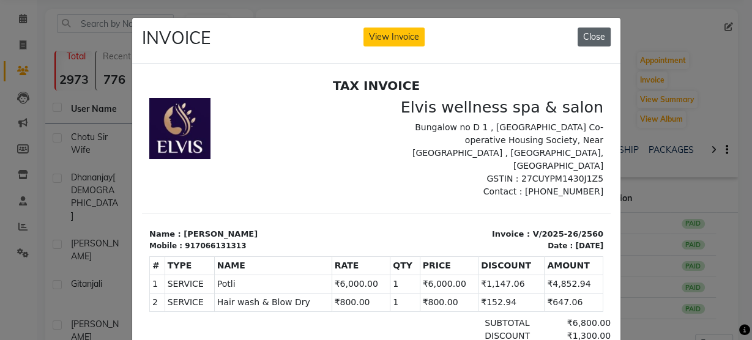
click at [591, 37] on button "Close" at bounding box center [594, 37] width 33 height 19
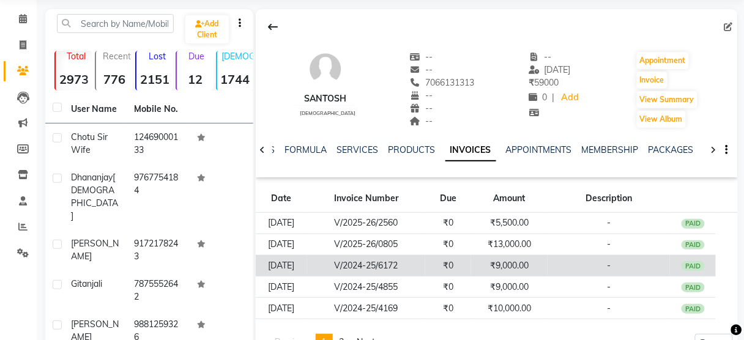
click at [542, 267] on td "₹9,000.00" at bounding box center [509, 265] width 77 height 21
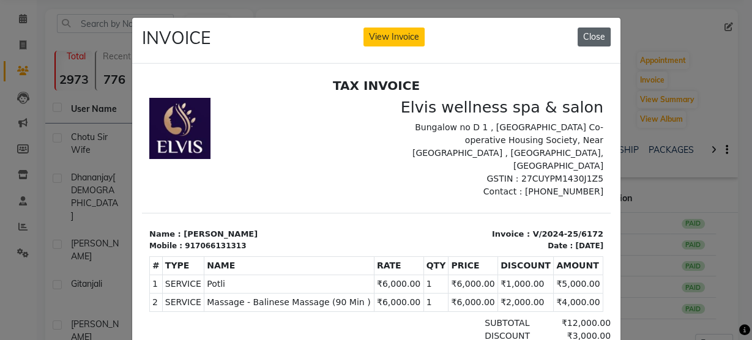
click at [585, 29] on button "Close" at bounding box center [594, 37] width 33 height 19
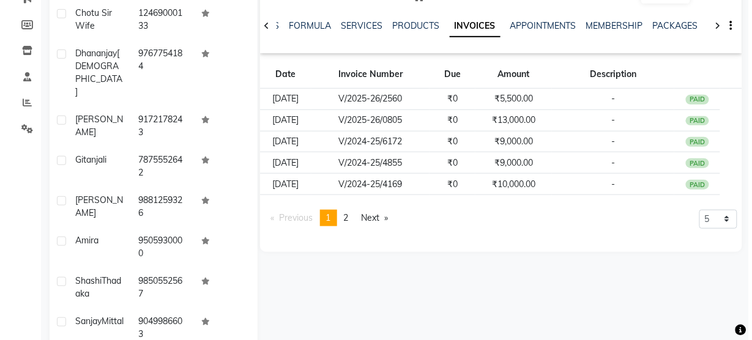
scroll to position [170, 0]
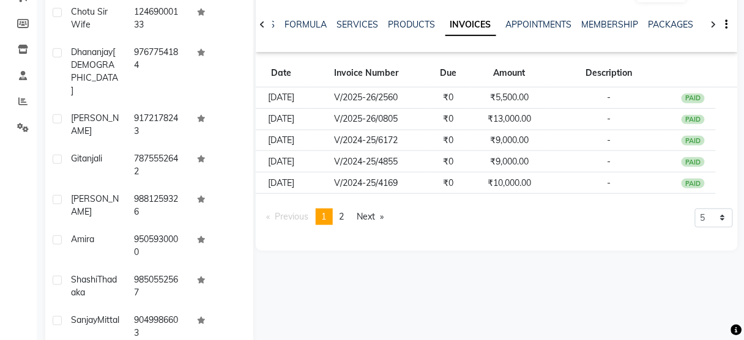
click at [425, 174] on td "V/2024-25/4169" at bounding box center [366, 183] width 118 height 21
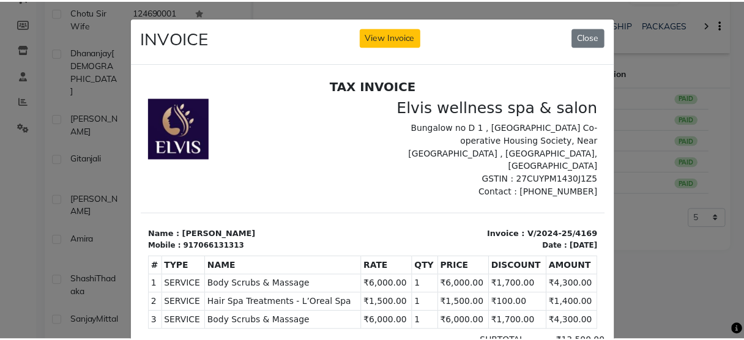
scroll to position [10, 0]
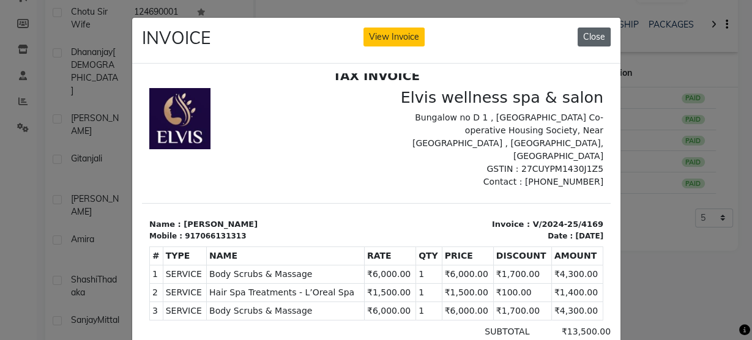
click at [594, 33] on button "Close" at bounding box center [594, 37] width 33 height 19
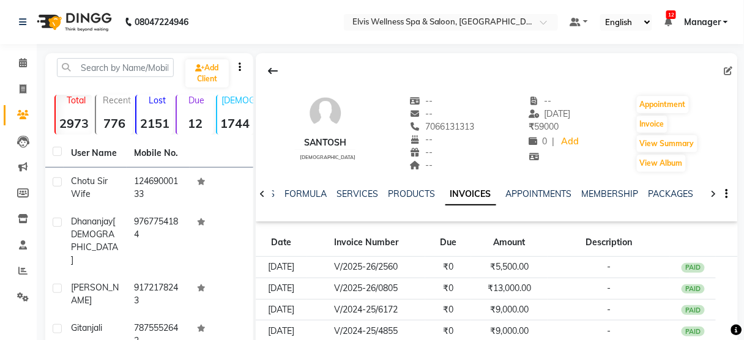
scroll to position [0, 0]
click at [21, 62] on icon at bounding box center [23, 62] width 8 height 9
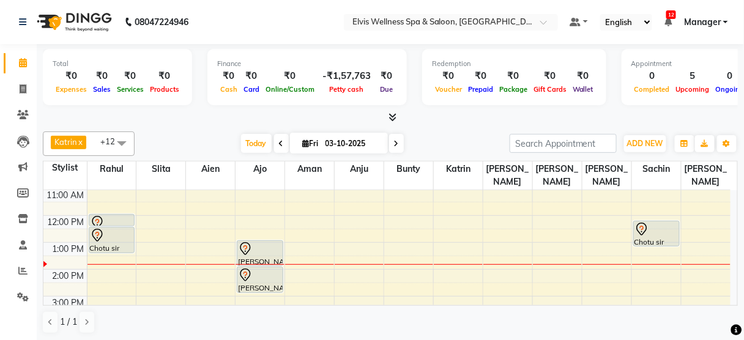
scroll to position [83, 0]
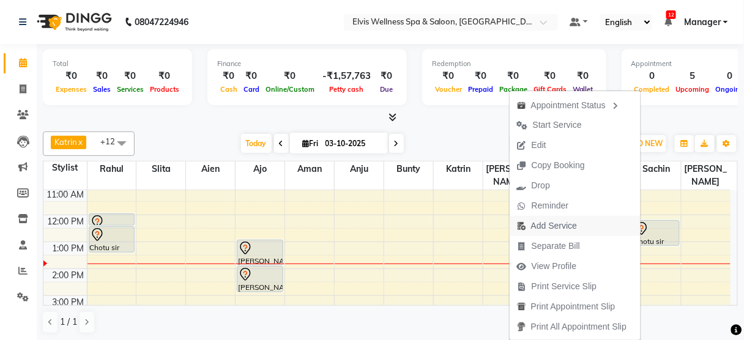
click at [544, 225] on span "Add Service" at bounding box center [554, 226] width 46 height 13
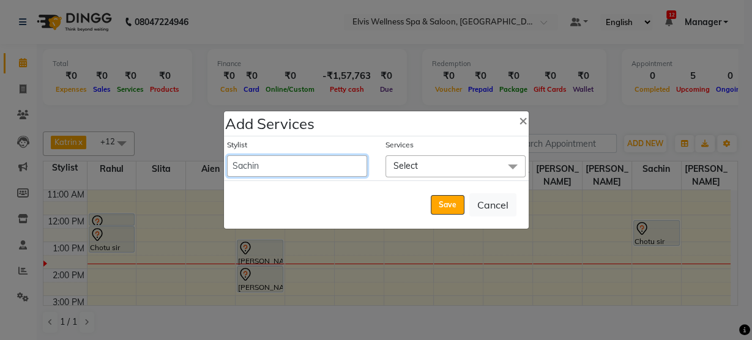
click at [328, 164] on select "Aien Ajinkya Ajo Aman among Anju Anna baner staff Bepeto Bunty Chaitali Eunice …" at bounding box center [297, 166] width 140 height 21
select select "47382"
click at [227, 156] on select "Aien Ajinkya Ajo Aman among Anju Anna baner staff Bepeto Bunty Chaitali Eunice …" at bounding box center [297, 166] width 140 height 21
select select "795"
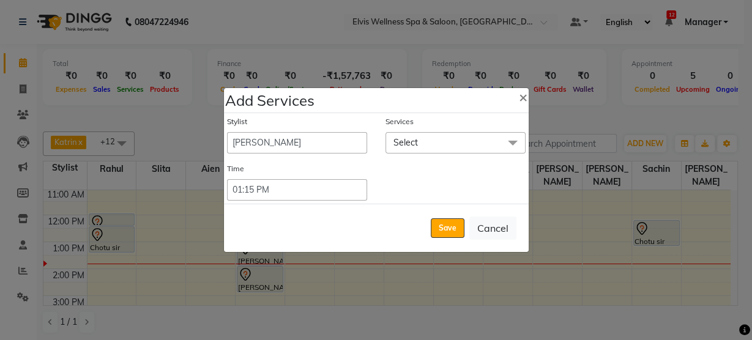
click at [432, 149] on span "Select" at bounding box center [456, 142] width 140 height 21
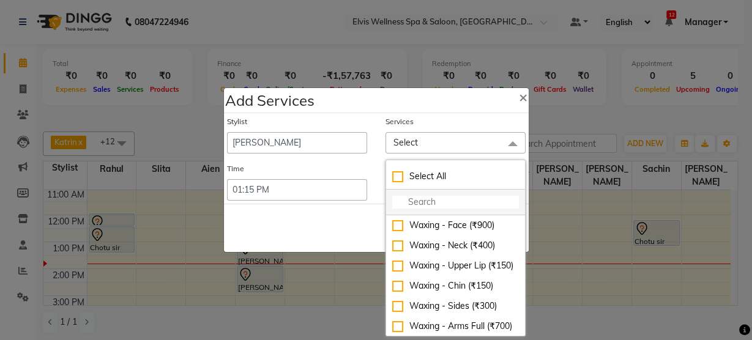
click at [420, 206] on input "multiselect-search" at bounding box center [455, 202] width 127 height 13
type input "ch"
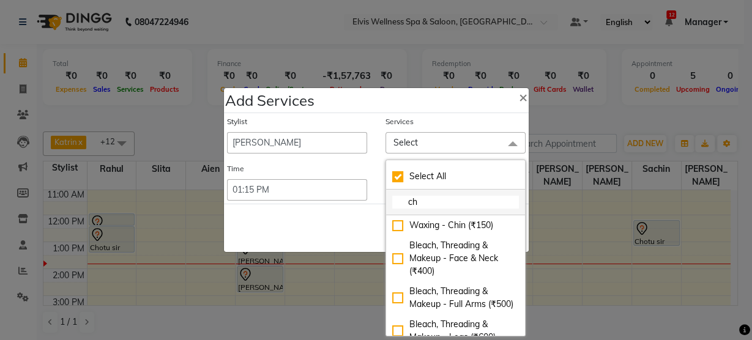
checkbox input "true"
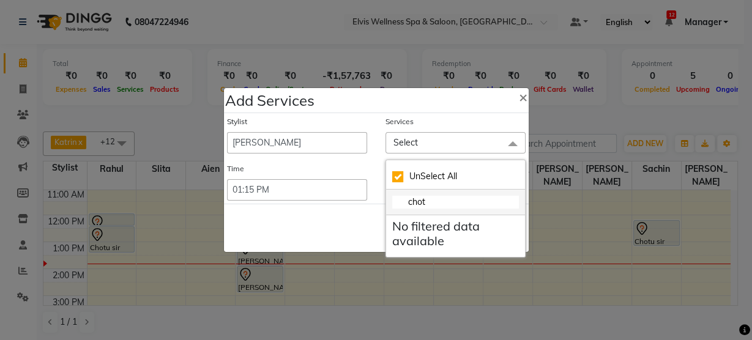
type input "cho"
checkbox input "false"
type input "c"
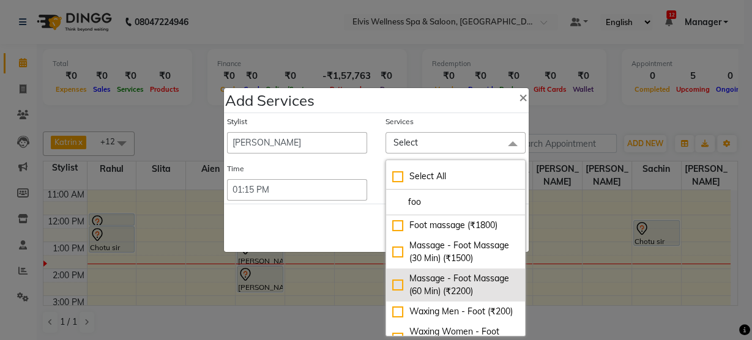
type input "foo"
click at [455, 292] on div "Massage - Foot Massage (60 Min) (₹2200)" at bounding box center [455, 285] width 127 height 26
checkbox input "true"
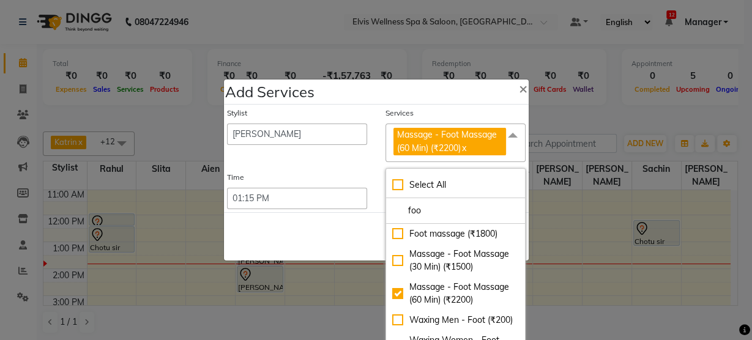
click at [340, 240] on div "Save Cancel" at bounding box center [376, 236] width 305 height 48
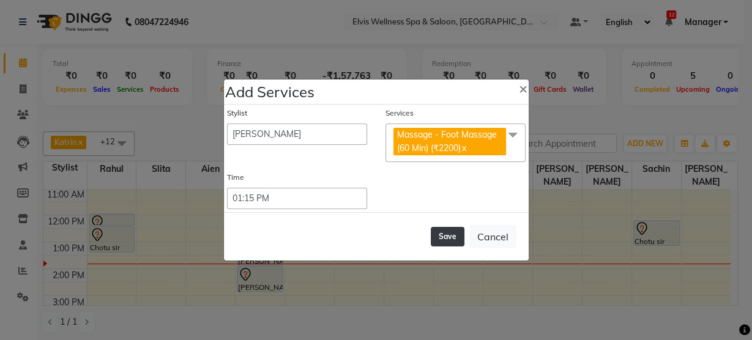
click at [440, 228] on button "Save" at bounding box center [448, 237] width 34 height 20
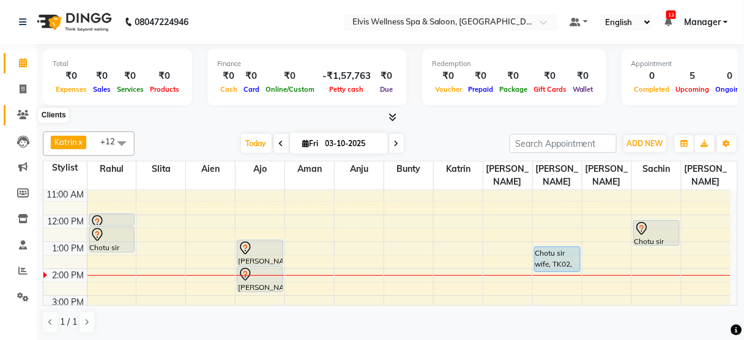
click at [21, 116] on icon at bounding box center [23, 114] width 12 height 9
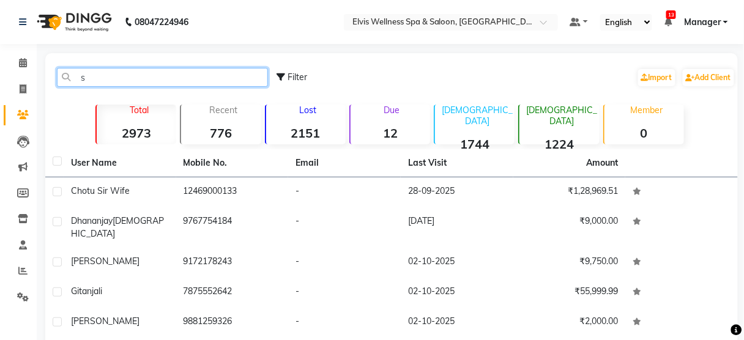
click at [135, 77] on input "s" at bounding box center [162, 77] width 211 height 19
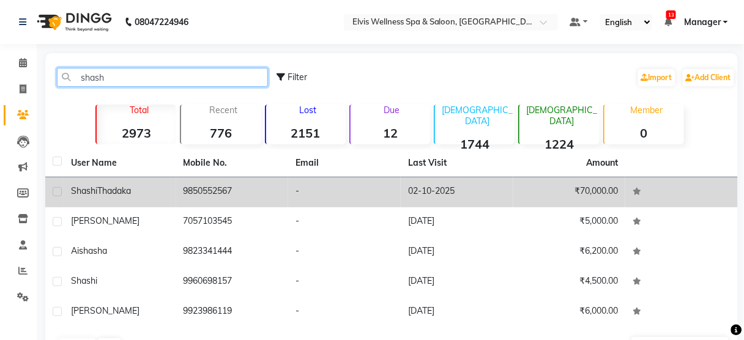
type input "shash"
click at [228, 184] on td "9850552567" at bounding box center [232, 193] width 113 height 30
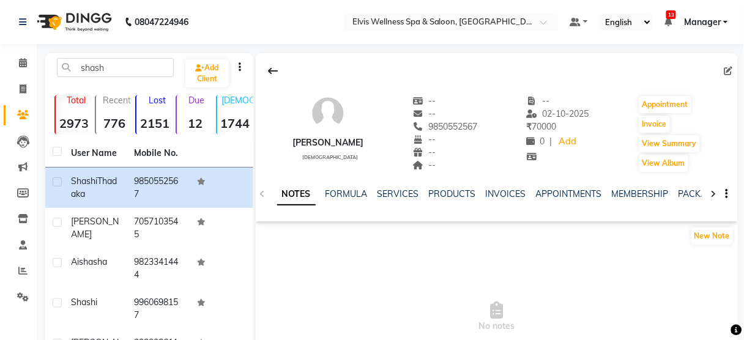
scroll to position [98, 0]
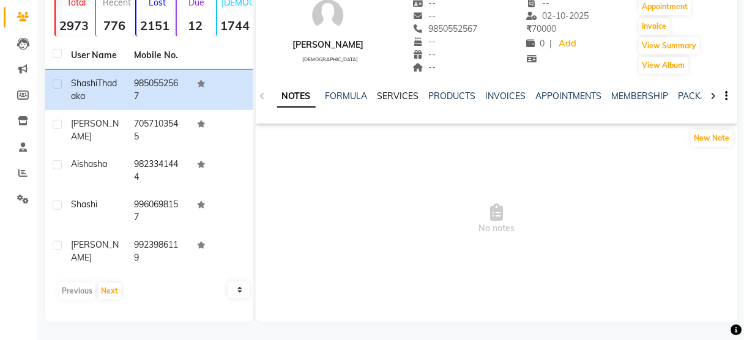
click at [388, 93] on link "SERVICES" at bounding box center [399, 96] width 42 height 11
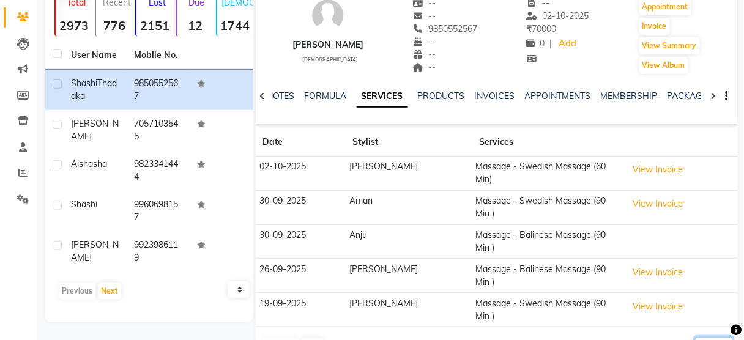
select select "100"
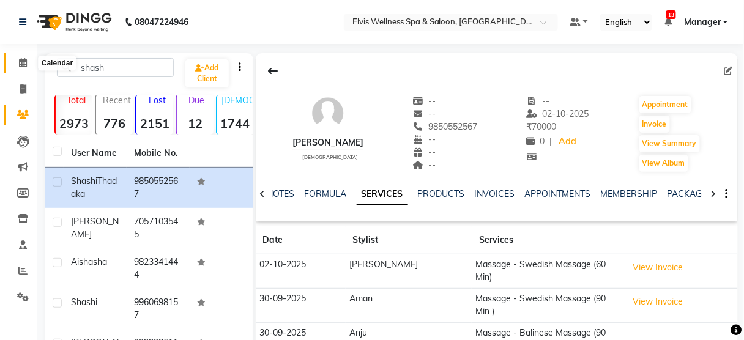
click at [26, 66] on icon at bounding box center [23, 62] width 8 height 9
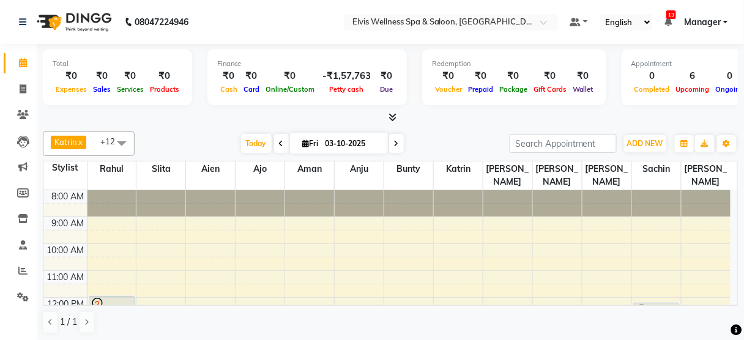
click at [279, 141] on icon at bounding box center [281, 143] width 5 height 7
type input "02-10-2025"
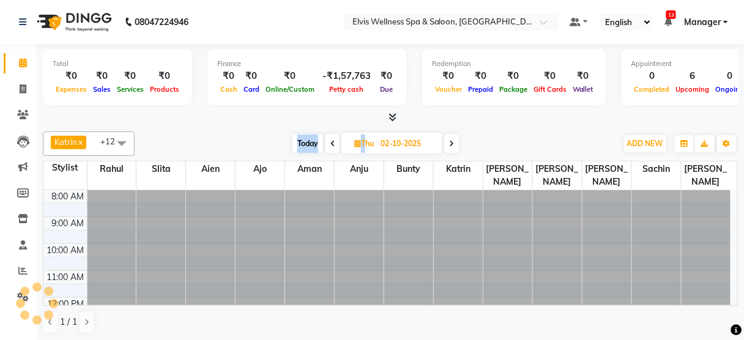
click at [278, 141] on div "Today Thu 02-10-2025" at bounding box center [376, 144] width 470 height 18
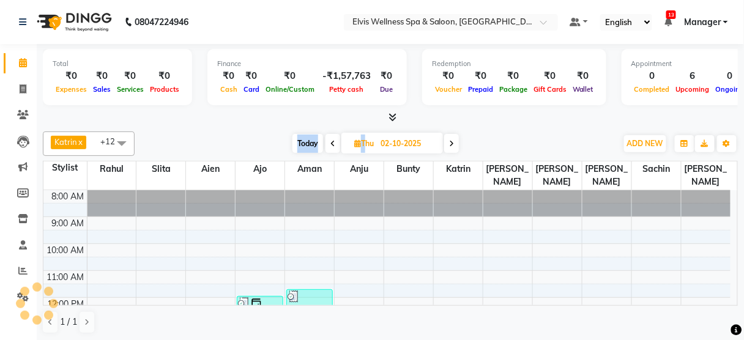
scroll to position [160, 0]
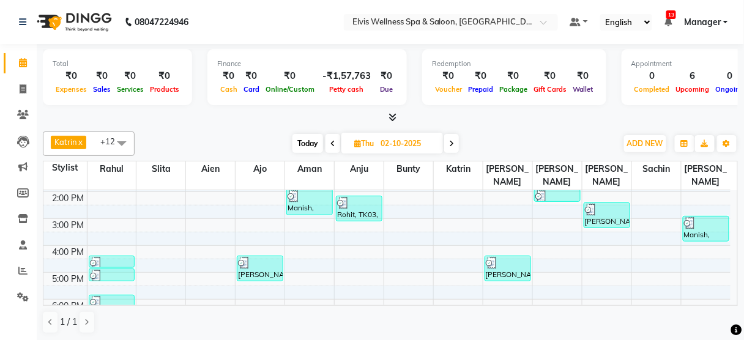
click at [369, 139] on span "Thu" at bounding box center [364, 143] width 26 height 9
select select "10"
select select "2025"
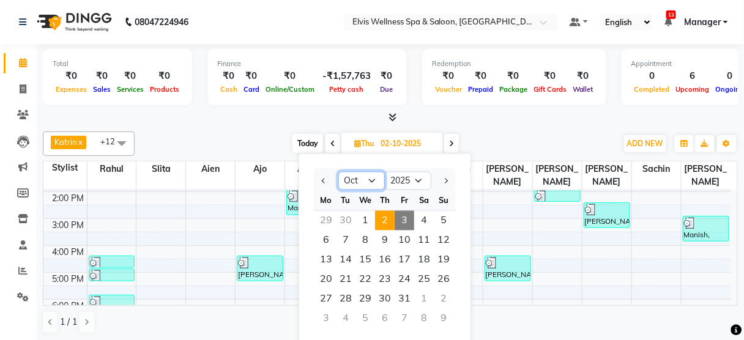
drag, startPoint x: 367, startPoint y: 180, endPoint x: 353, endPoint y: 124, distance: 57.9
click at [353, 124] on div "Total ₹0 Expenses ₹0 Sales ₹0 Services ₹0 Products Finance ₹0 Cash ₹0 Card ₹0 O…" at bounding box center [391, 193] width 708 height 298
select select "9"
click at [339, 172] on select "Jan Feb Mar Apr May Jun Jul Aug Sep Oct Nov Dec" at bounding box center [362, 181] width 47 height 18
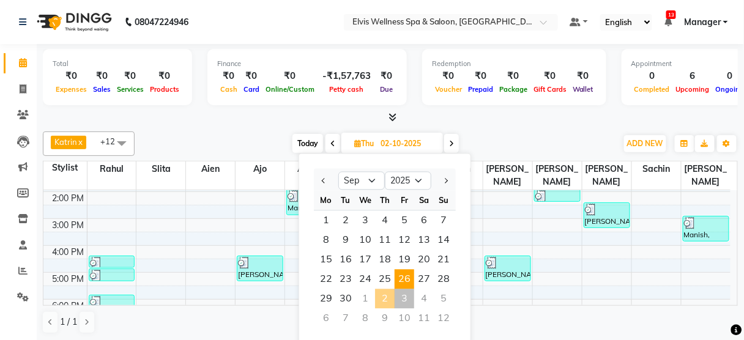
click at [405, 282] on span "26" at bounding box center [405, 280] width 20 height 20
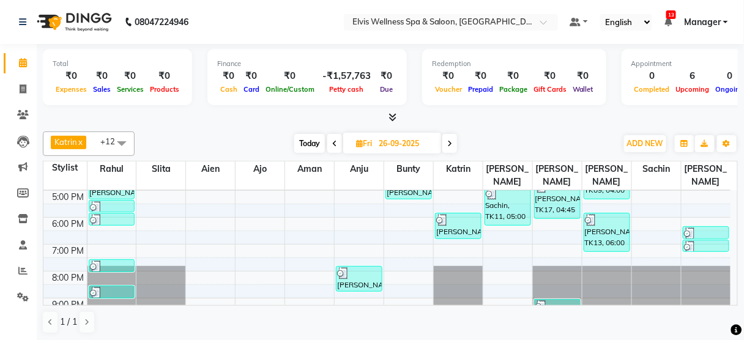
scroll to position [0, 0]
click at [305, 137] on span "Today" at bounding box center [309, 143] width 31 height 19
type input "03-10-2025"
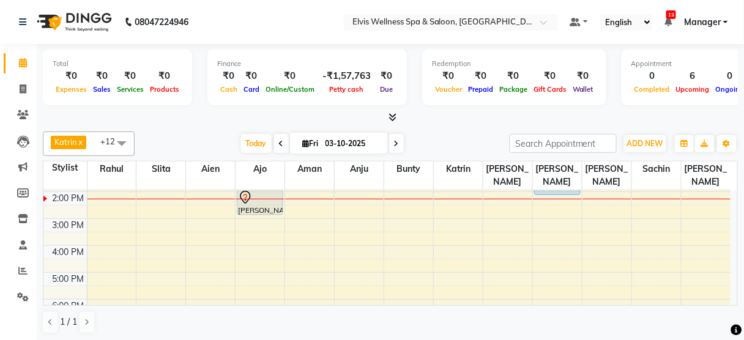
scroll to position [107, 0]
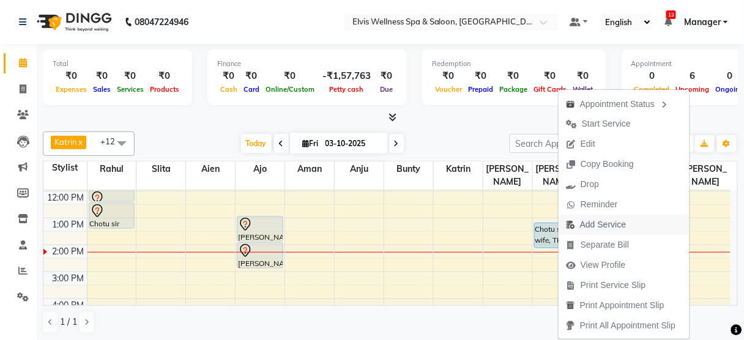
click at [579, 233] on span "Add Service" at bounding box center [596, 225] width 75 height 20
select select "47382"
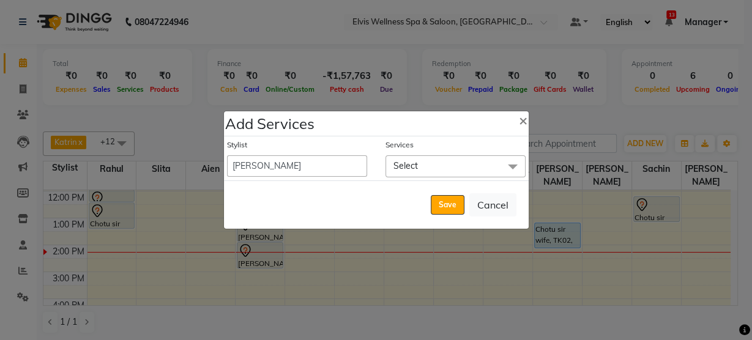
click at [409, 159] on span "Select" at bounding box center [456, 166] width 140 height 21
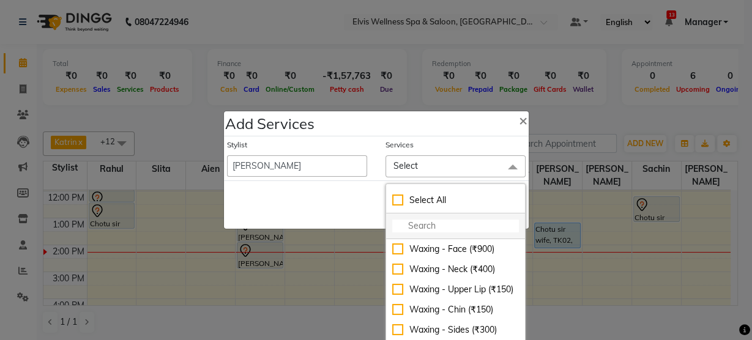
click at [409, 230] on input "multiselect-search" at bounding box center [455, 226] width 127 height 13
type input "g"
type input "ff"
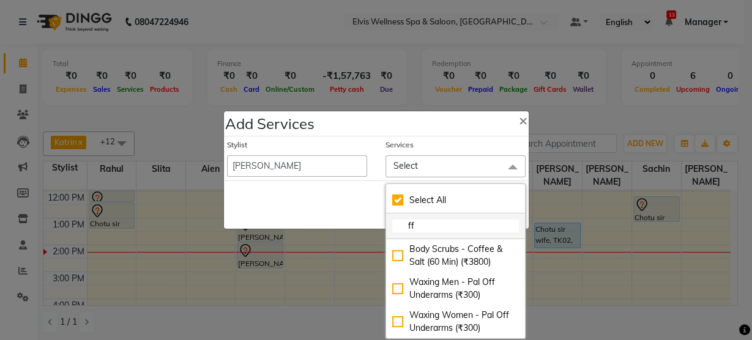
checkbox input "true"
type input "ffo"
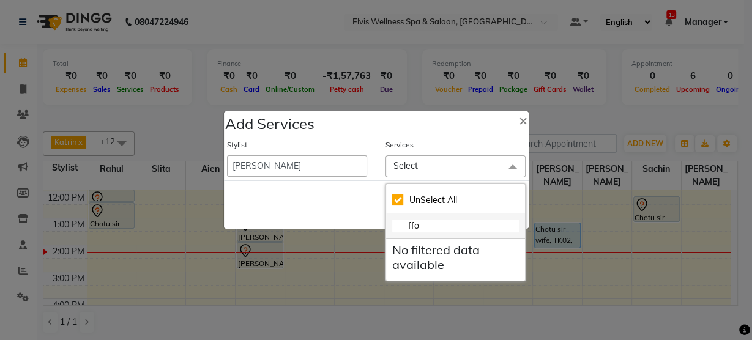
checkbox input "false"
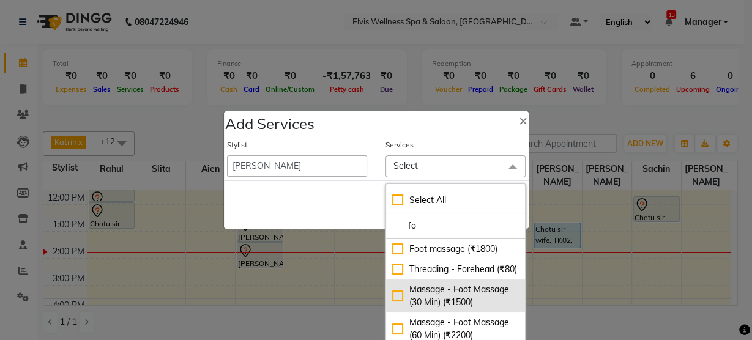
type input "fo"
click at [426, 305] on div "Massage - Foot Massage (30 Min) (₹1500)" at bounding box center [455, 296] width 127 height 26
checkbox input "true"
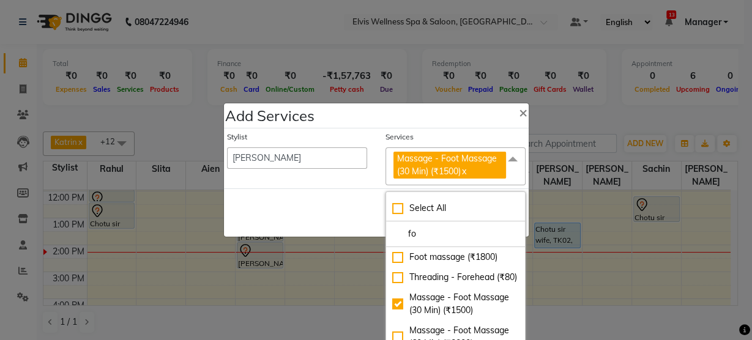
click at [334, 204] on div "Save Cancel" at bounding box center [376, 213] width 305 height 48
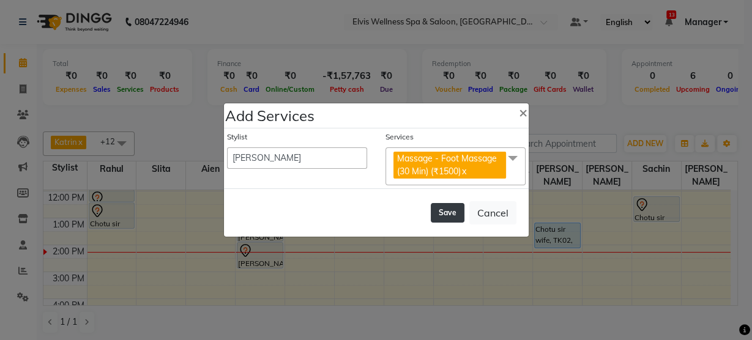
click at [448, 204] on button "Save" at bounding box center [448, 213] width 34 height 20
select select "45634"
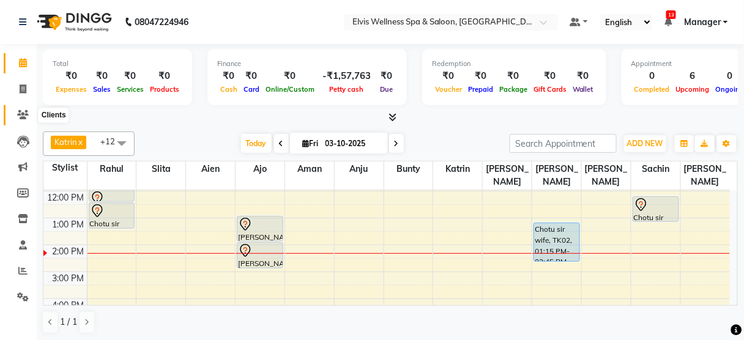
click at [18, 120] on span at bounding box center [22, 115] width 21 height 14
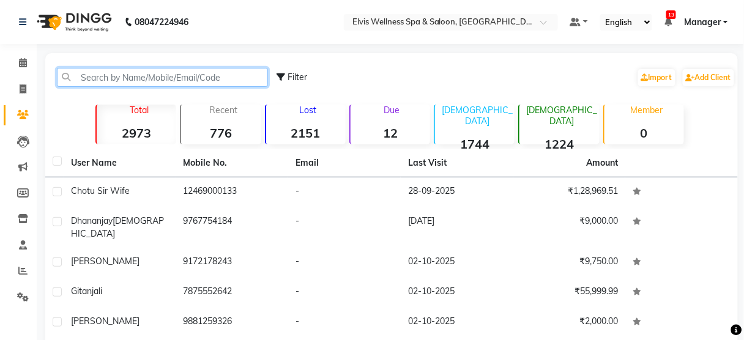
click at [119, 72] on input "text" at bounding box center [162, 77] width 211 height 19
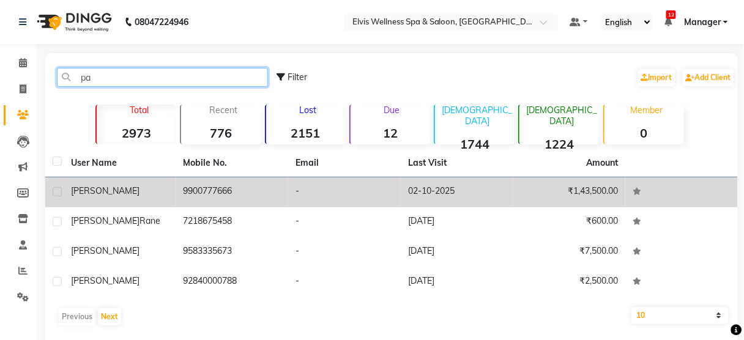
type input "p"
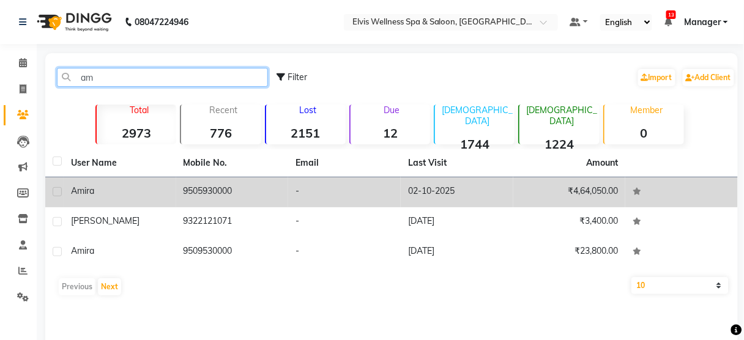
type input "a"
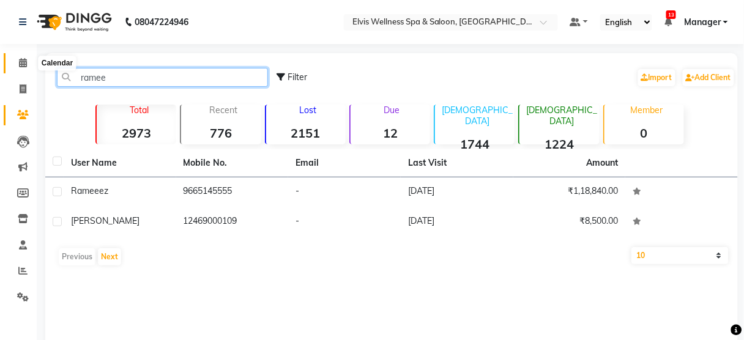
type input "ramee"
click at [22, 64] on icon at bounding box center [23, 62] width 8 height 9
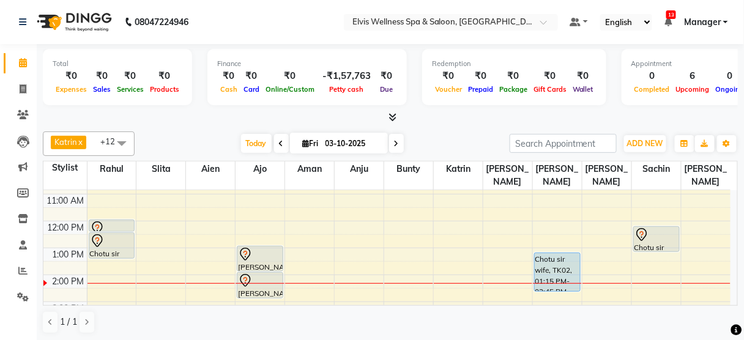
scroll to position [80, 0]
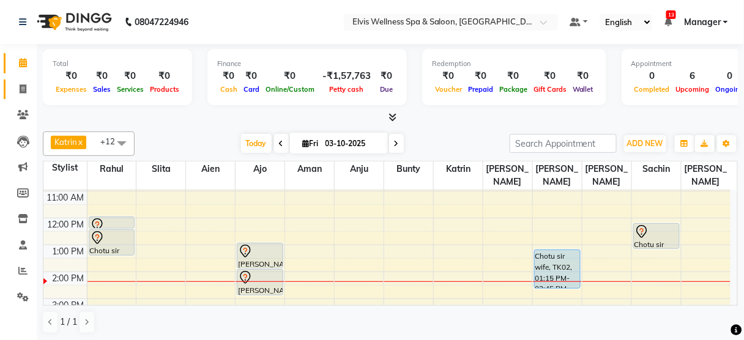
click at [22, 81] on link "Invoice" at bounding box center [18, 90] width 29 height 20
select select "5733"
select select "service"
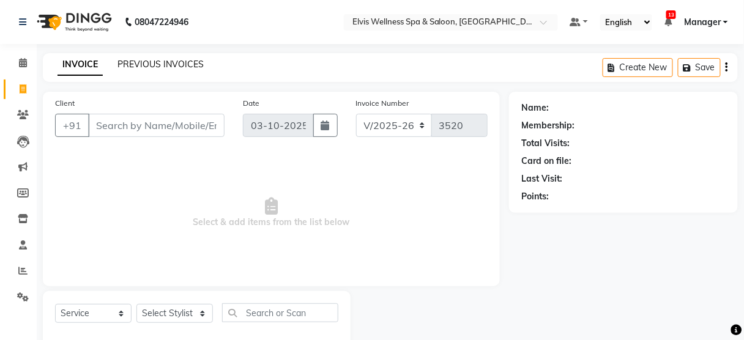
click at [156, 61] on link "PREVIOUS INVOICES" at bounding box center [161, 64] width 86 height 11
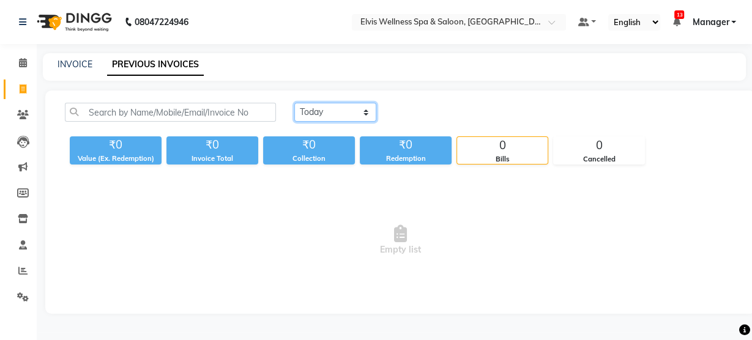
click at [339, 110] on select "Today Yesterday Custom Range" at bounding box center [335, 112] width 82 height 19
click at [18, 54] on link "Calendar" at bounding box center [18, 63] width 29 height 20
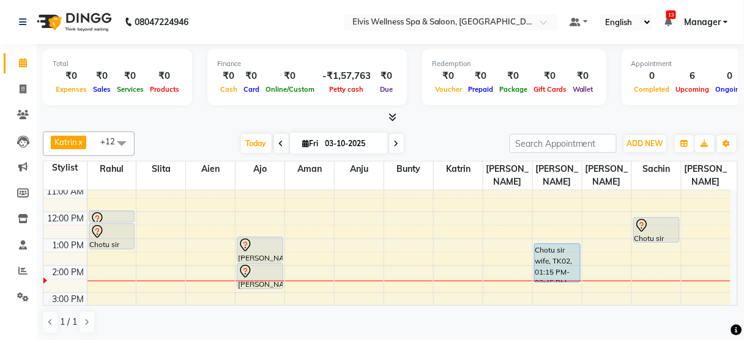
scroll to position [86, 0]
drag, startPoint x: 103, startPoint y: 234, endPoint x: 106, endPoint y: 268, distance: 34.4
click at [106, 268] on div "Chotu sir wife, TK02, 12:00 PM-12:30 PM, Hair wash & Blow Dry Chotu sir wife, T…" at bounding box center [112, 293] width 49 height 377
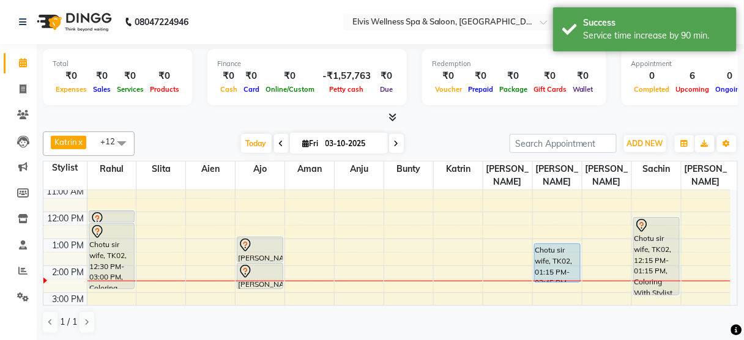
drag, startPoint x: 652, startPoint y: 228, endPoint x: 654, endPoint y: 276, distance: 47.8
click at [654, 276] on div "Chotu sir wife, TK02, 12:15 PM-01:15 PM, Coloring With Stylist Consult - Global…" at bounding box center [656, 293] width 49 height 377
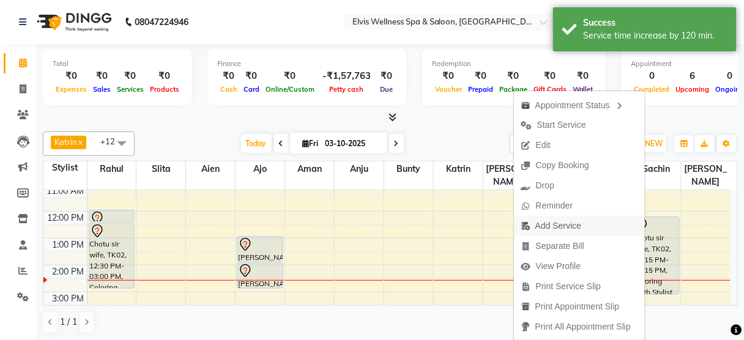
click at [550, 221] on span "Add Service" at bounding box center [559, 226] width 46 height 13
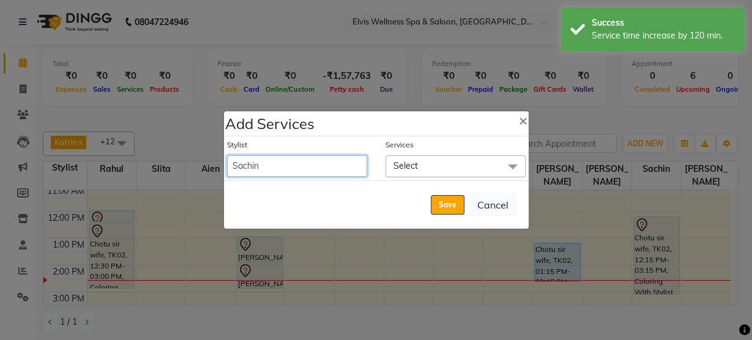
click at [361, 162] on select "Aien Ajinkya Ajo Aman among Anju Anna baner staff Bepeto Bunty Chaitali Eunice …" at bounding box center [297, 166] width 140 height 21
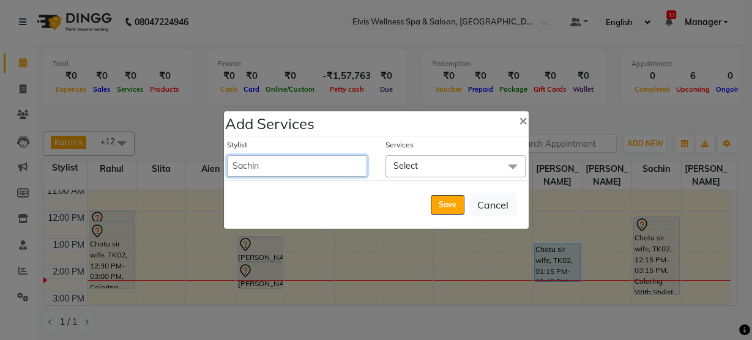
select select "59835"
click at [227, 156] on select "Aien Ajinkya Ajo Aman among Anju Anna baner staff Bepeto Bunty Chaitali Eunice …" at bounding box center [297, 166] width 140 height 21
select select "795"
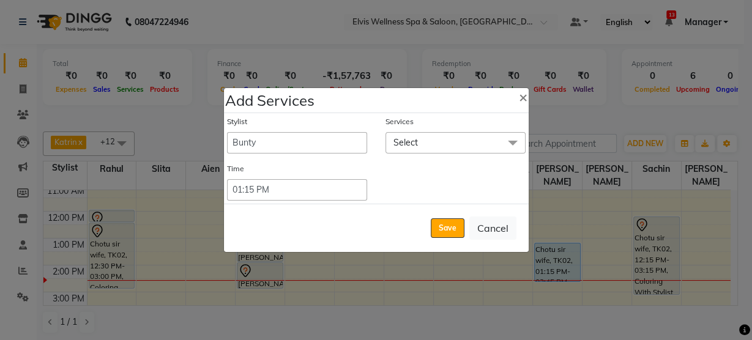
click at [446, 146] on span "Select" at bounding box center [456, 142] width 140 height 21
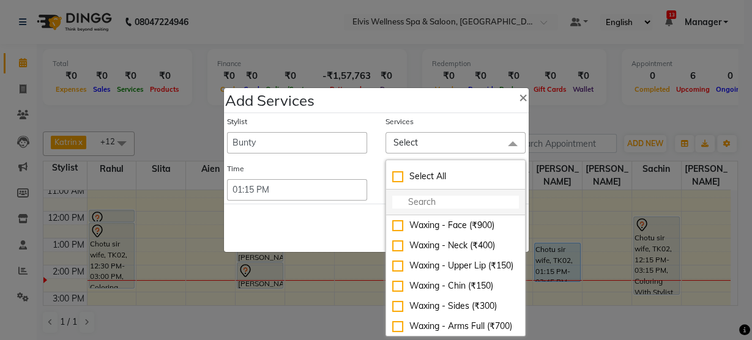
click at [420, 205] on input "multiselect-search" at bounding box center [455, 202] width 127 height 13
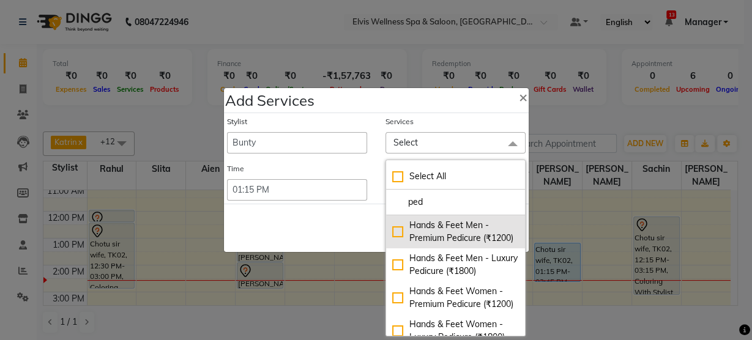
type input "ped"
click at [417, 227] on div "Hands & Feet Men - Premium Pedicure (₹1200)" at bounding box center [455, 232] width 127 height 26
checkbox input "true"
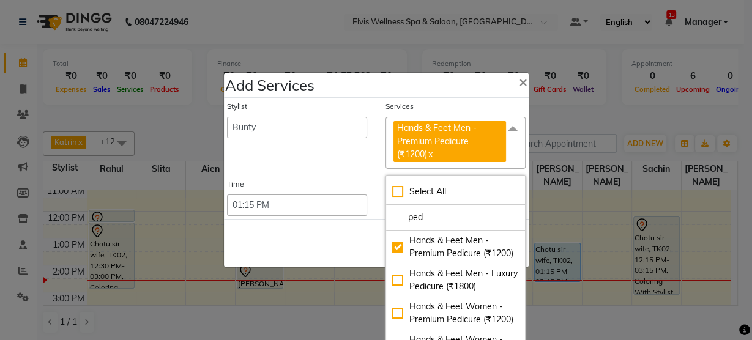
click at [361, 227] on div "Save Cancel" at bounding box center [376, 243] width 305 height 48
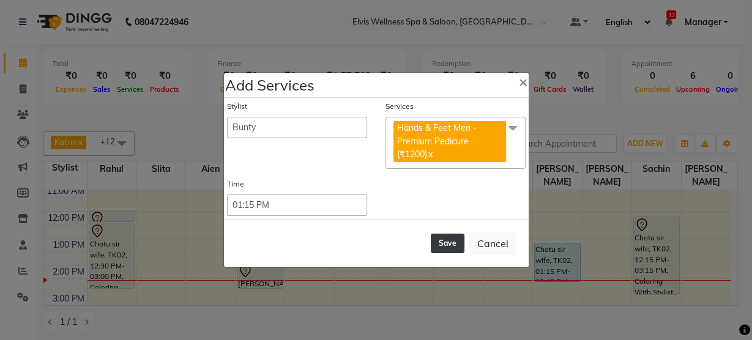
click at [445, 247] on button "Save" at bounding box center [448, 244] width 34 height 20
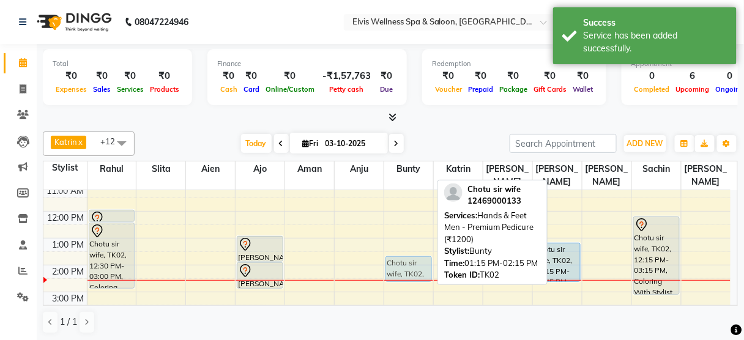
drag, startPoint x: 412, startPoint y: 239, endPoint x: 412, endPoint y: 250, distance: 11.0
click at [412, 250] on div "Chotu sir wife, TK02, 01:15 PM-02:15 PM, Hands & Feet Men - Premium Pedicure (₹…" at bounding box center [408, 292] width 49 height 377
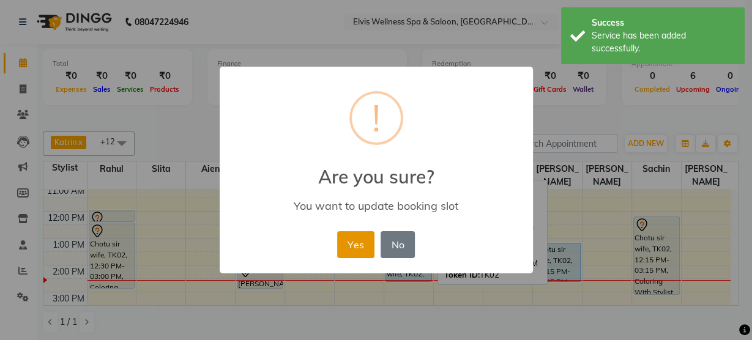
click at [363, 244] on button "Yes" at bounding box center [355, 244] width 37 height 27
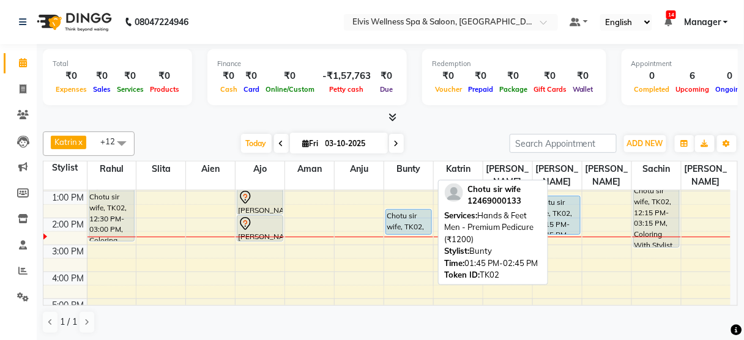
scroll to position [135, 0]
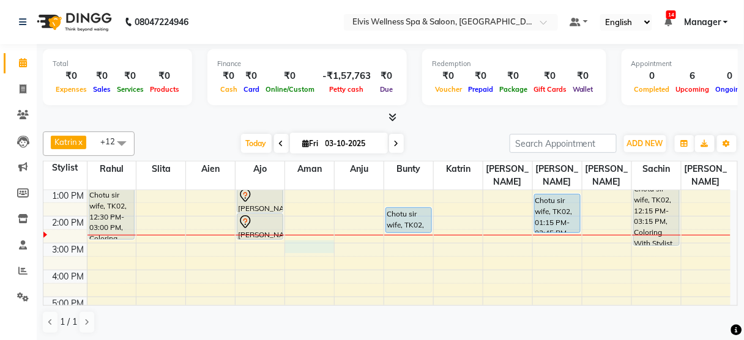
click at [310, 233] on div "8:00 AM 9:00 AM 10:00 AM 11:00 AM 12:00 PM 1:00 PM 2:00 PM 3:00 PM 4:00 PM 5:00…" at bounding box center [387, 243] width 688 height 377
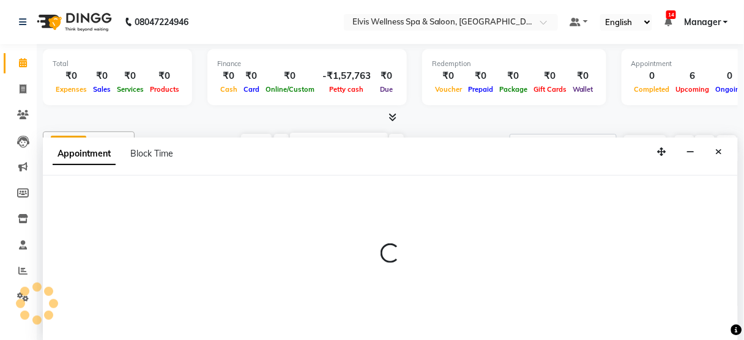
scroll to position [0, 0]
select select "46426"
select select "tentative"
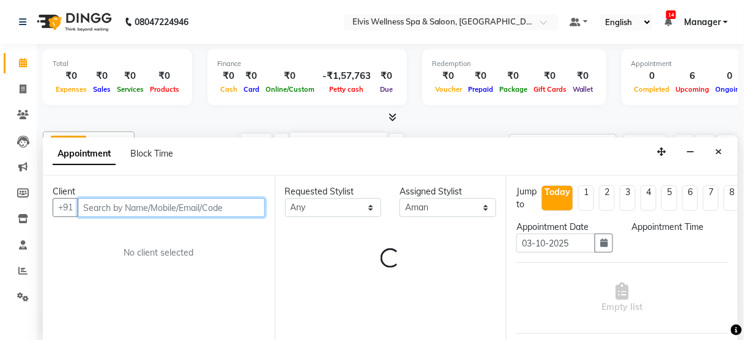
select select "900"
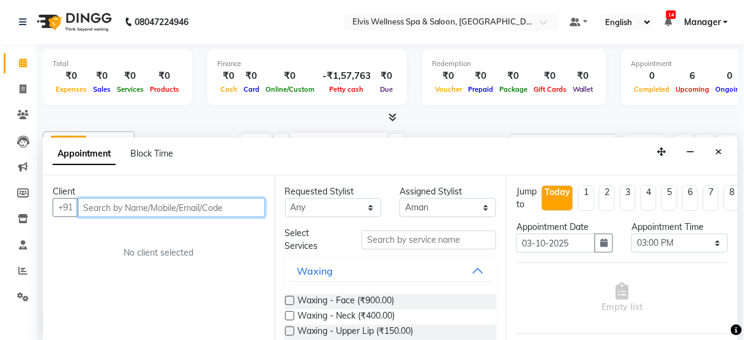
click at [122, 204] on input "text" at bounding box center [171, 207] width 187 height 19
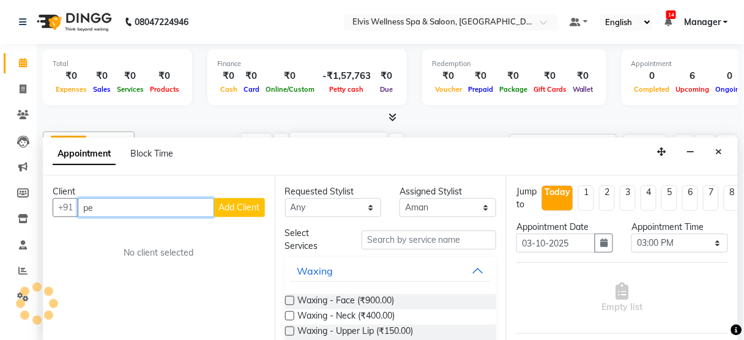
type input "p"
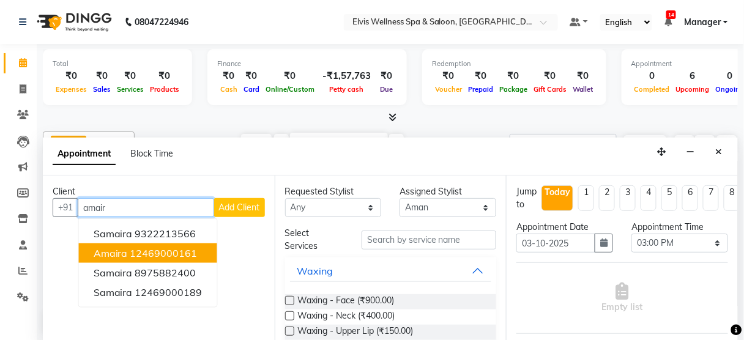
click at [161, 251] on ngb-highlight "12469000161" at bounding box center [163, 253] width 67 height 12
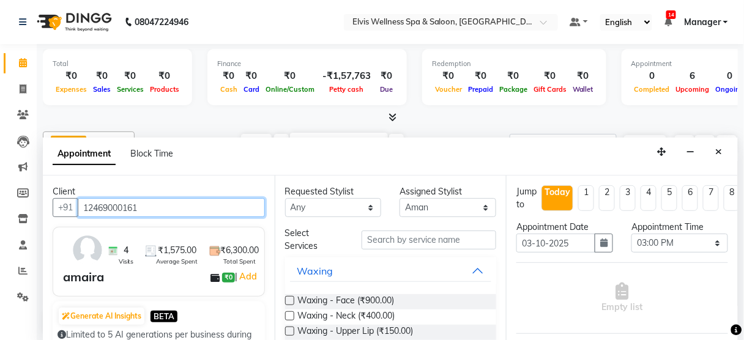
click at [175, 209] on input "12469000161" at bounding box center [171, 207] width 187 height 19
type input "="
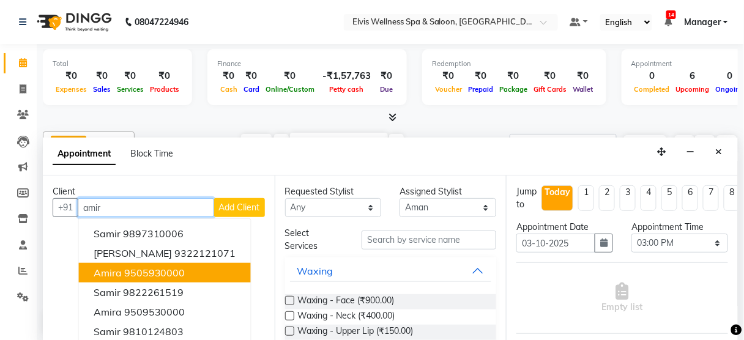
click at [163, 267] on ngb-highlight "9505930000" at bounding box center [154, 273] width 61 height 12
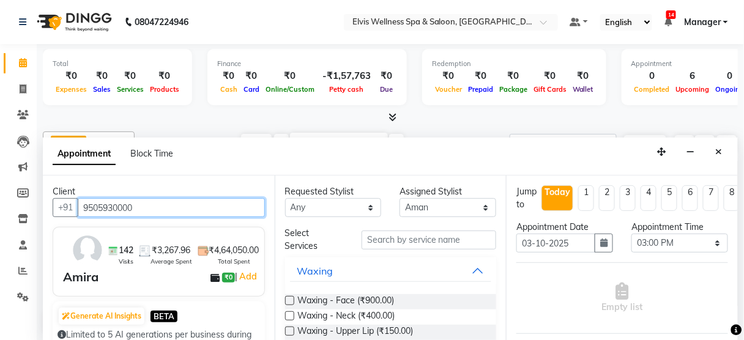
type input "9505930000"
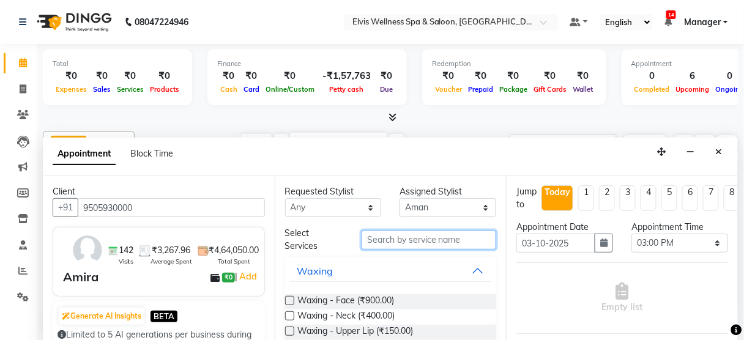
click at [416, 241] on input "text" at bounding box center [429, 240] width 135 height 19
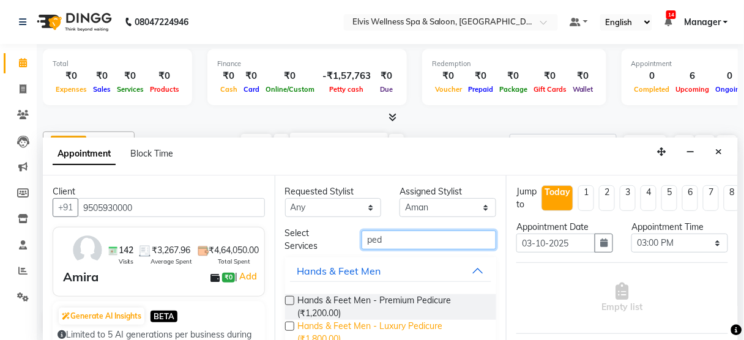
type input "ped"
click at [437, 324] on span "Hands & Feet Men - Luxury Pedicure (₹1,800.00)" at bounding box center [392, 333] width 189 height 26
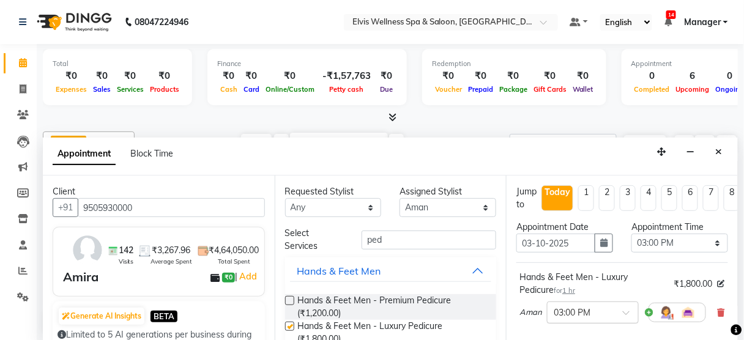
checkbox input "false"
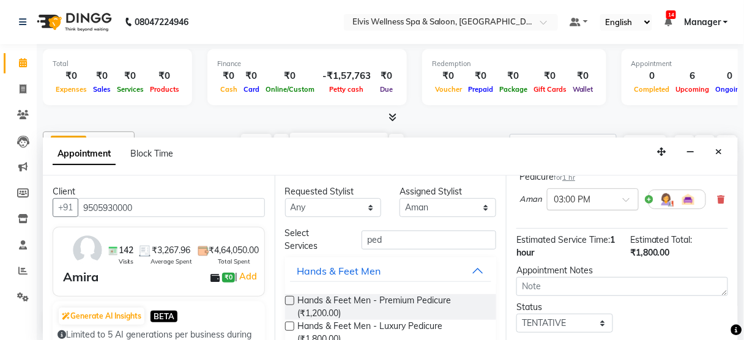
scroll to position [198, 0]
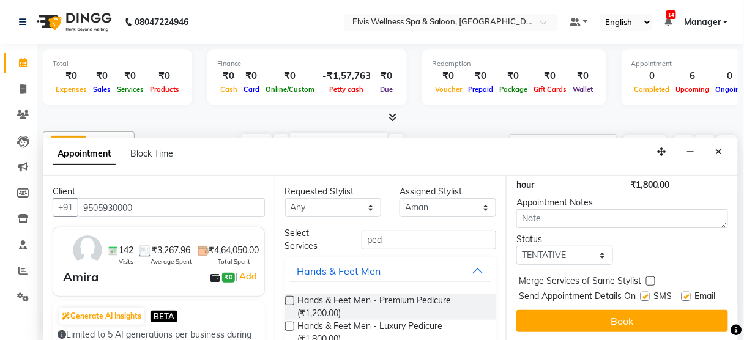
click at [642, 292] on label at bounding box center [645, 296] width 9 height 9
click at [642, 294] on input "checkbox" at bounding box center [645, 298] width 8 height 8
checkbox input "false"
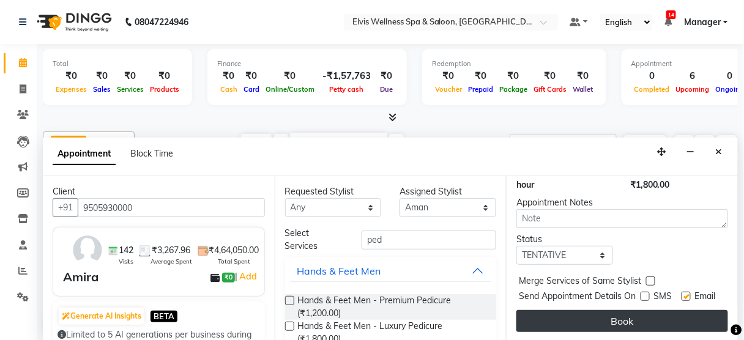
click at [629, 311] on button "Book" at bounding box center [623, 321] width 212 height 22
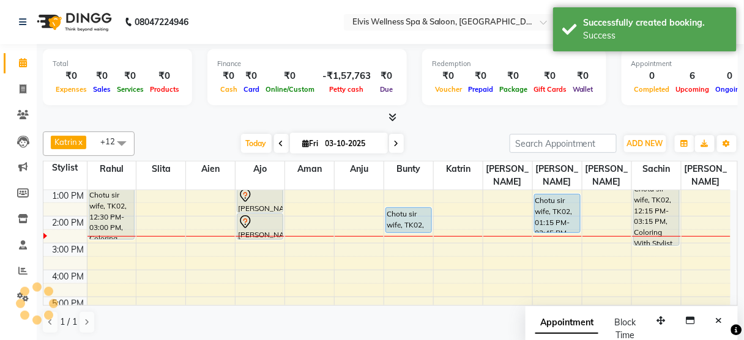
scroll to position [0, 0]
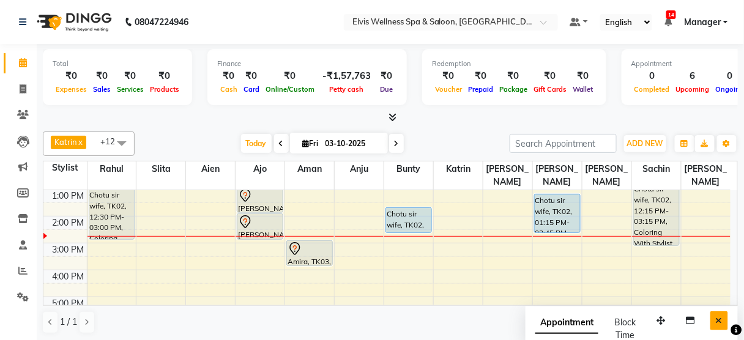
click at [716, 321] on button "Close" at bounding box center [720, 321] width 18 height 19
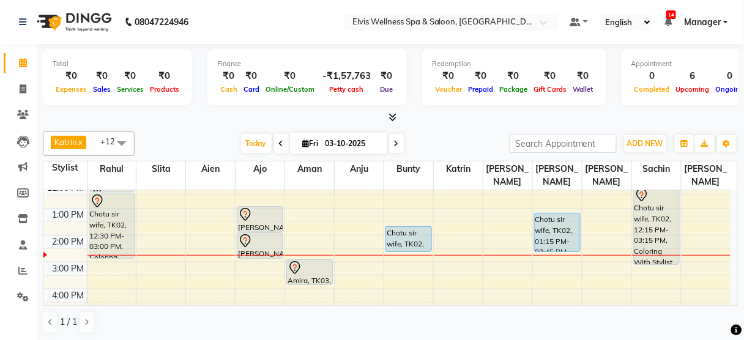
scroll to position [118, 0]
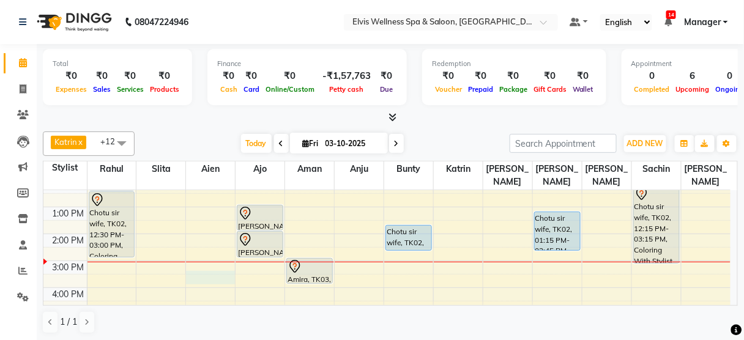
click at [192, 257] on div "8:00 AM 9:00 AM 10:00 AM 11:00 AM 12:00 PM 1:00 PM 2:00 PM 3:00 PM 4:00 PM 5:00…" at bounding box center [387, 261] width 688 height 377
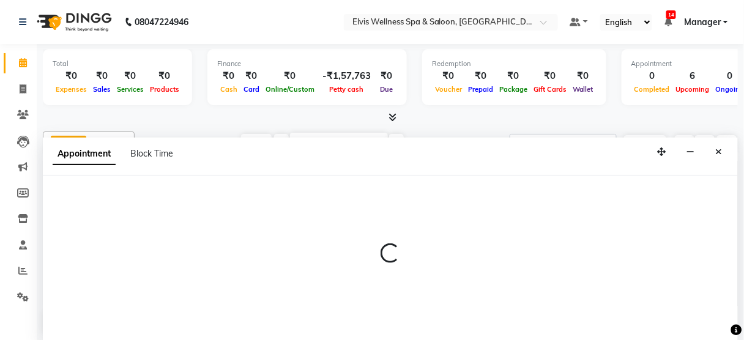
scroll to position [0, 0]
select select "45634"
select select "tentative"
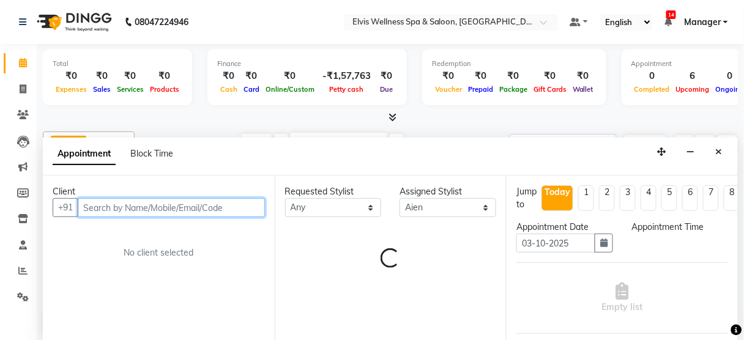
select select "930"
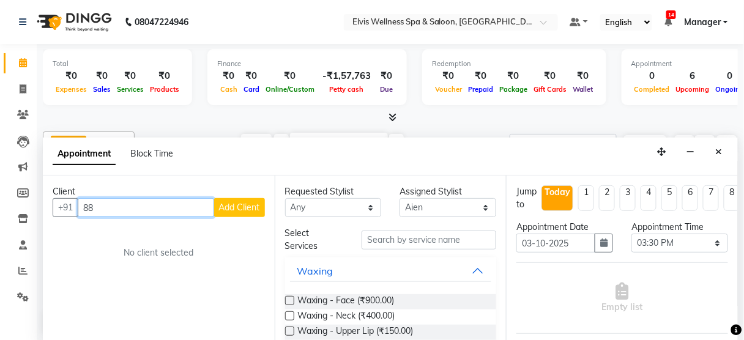
type input "8"
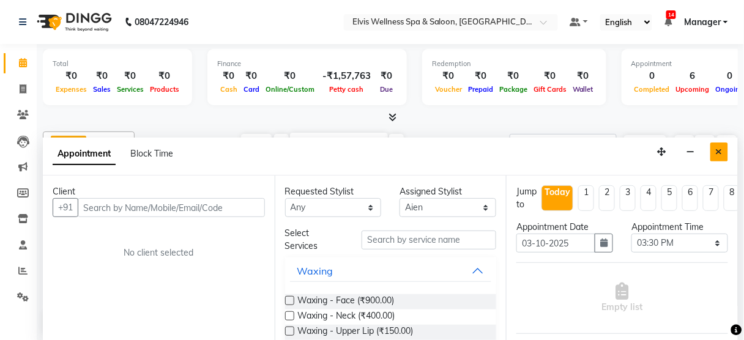
click at [720, 148] on icon "Close" at bounding box center [719, 152] width 7 height 9
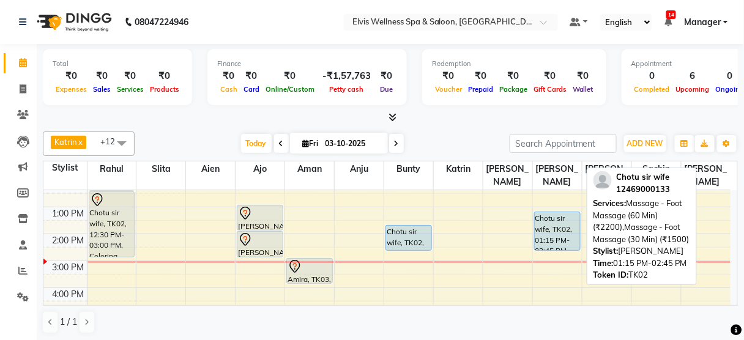
click at [553, 221] on div "Chotu sir wife, TK02, 01:15 PM-02:45 PM, Massage - Foot Massage (60 Min) (₹2200…" at bounding box center [557, 231] width 45 height 38
